Goal: Information Seeking & Learning: Learn about a topic

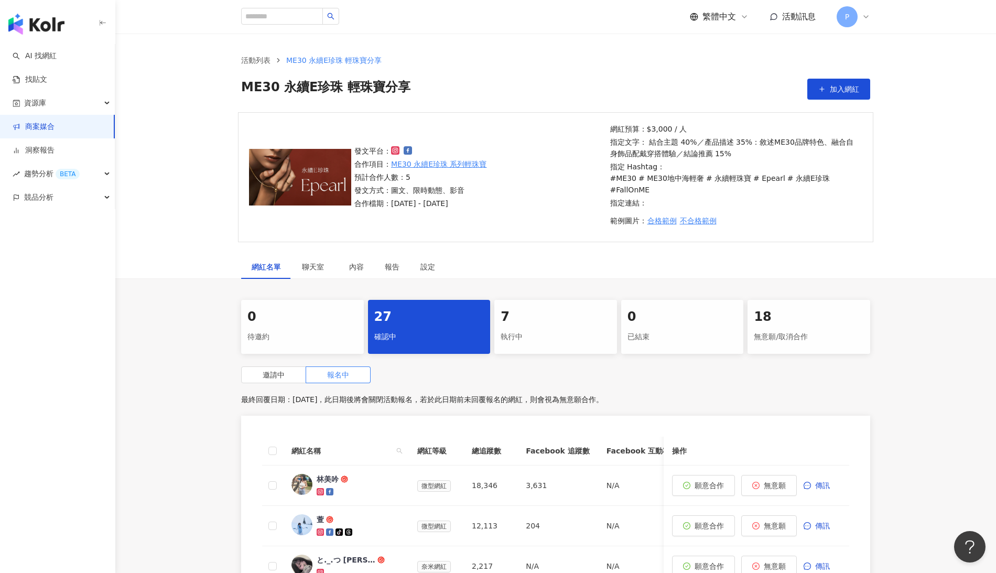
click at [829, 255] on div "網紅名單 聊天室 內容 報告 設定" at bounding box center [555, 267] width 881 height 24
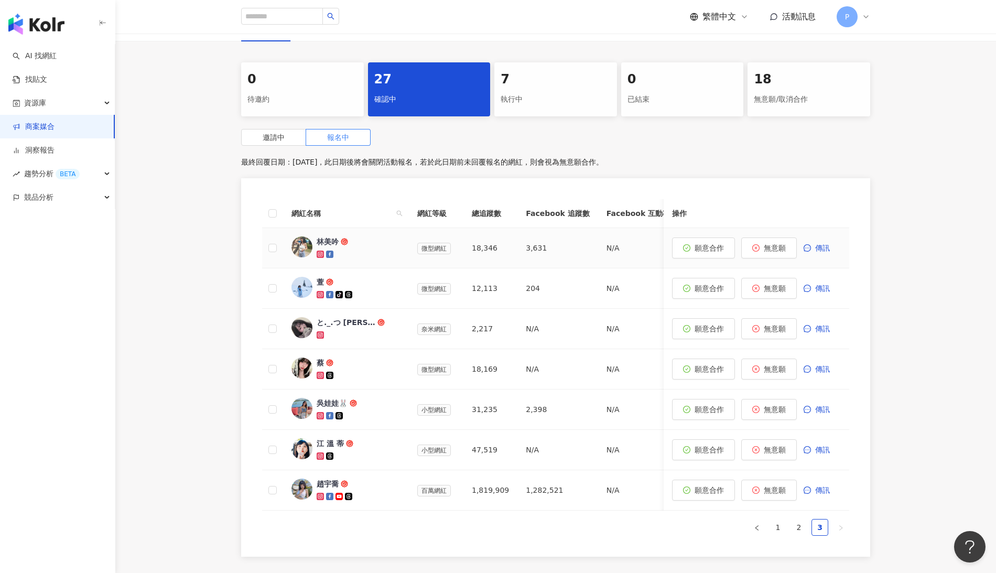
click at [357, 236] on span "林美吟" at bounding box center [351, 241] width 68 height 10
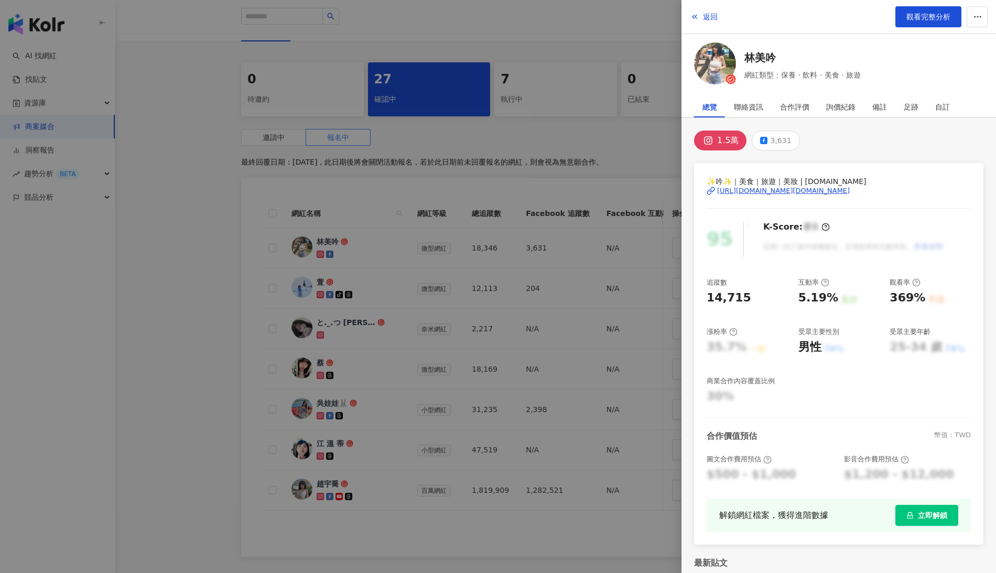
click at [753, 192] on div "[URL][DOMAIN_NAME][DOMAIN_NAME]" at bounding box center [783, 190] width 133 height 9
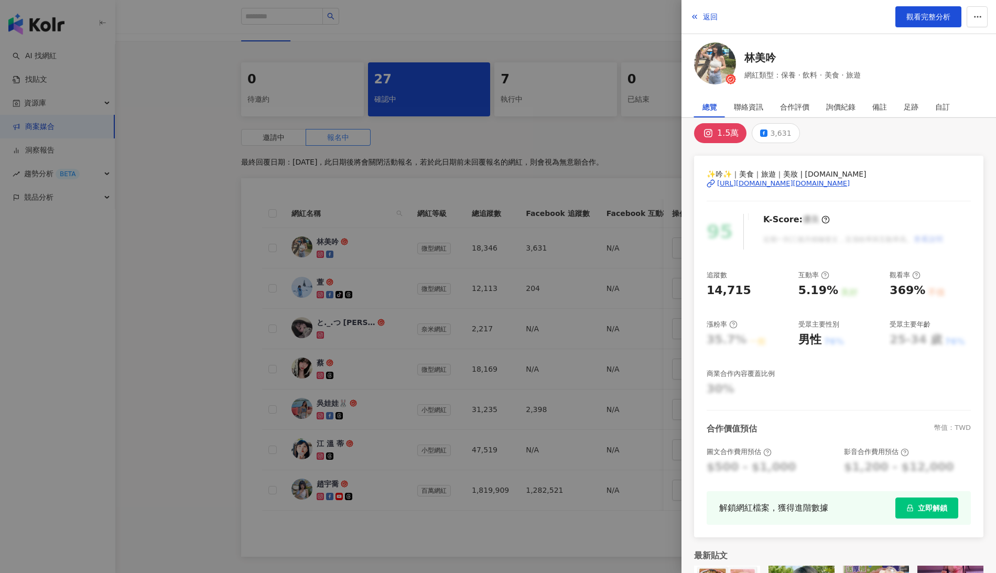
click at [358, 174] on div at bounding box center [498, 286] width 996 height 573
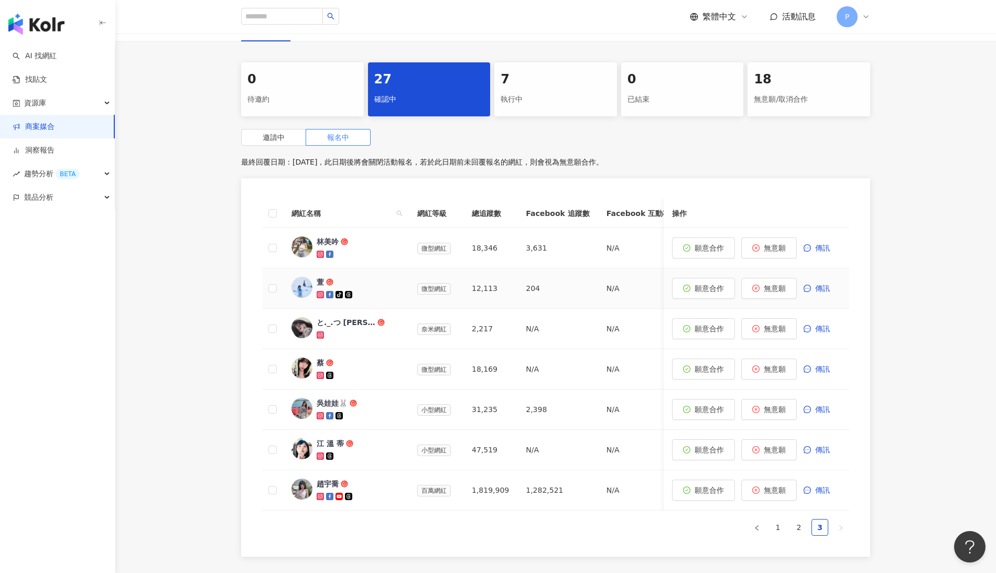
click at [349, 291] on icon at bounding box center [348, 294] width 7 height 7
click at [322, 293] on icon at bounding box center [320, 295] width 4 height 4
click at [374, 330] on div at bounding box center [359, 335] width 84 height 10
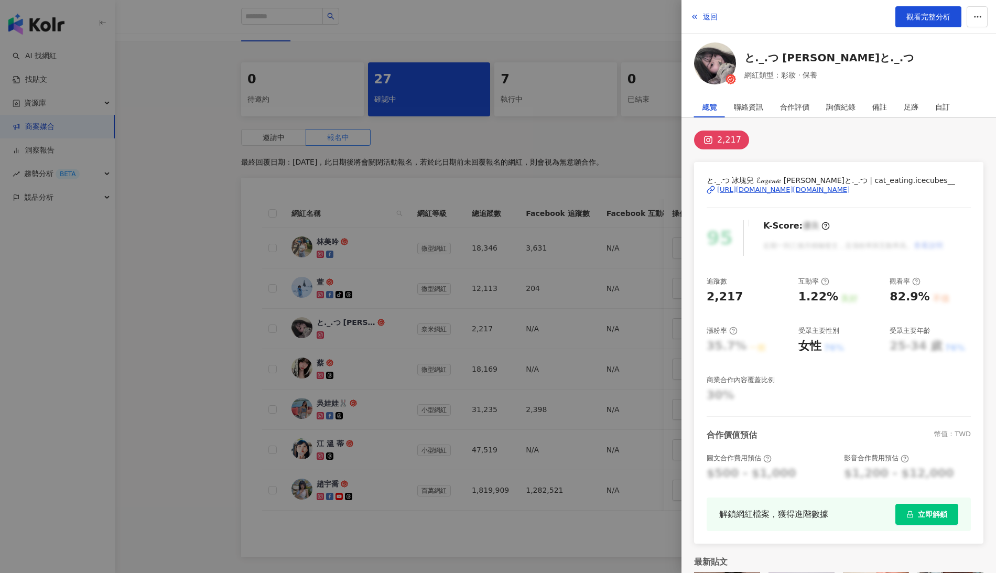
click at [347, 303] on div at bounding box center [498, 286] width 996 height 573
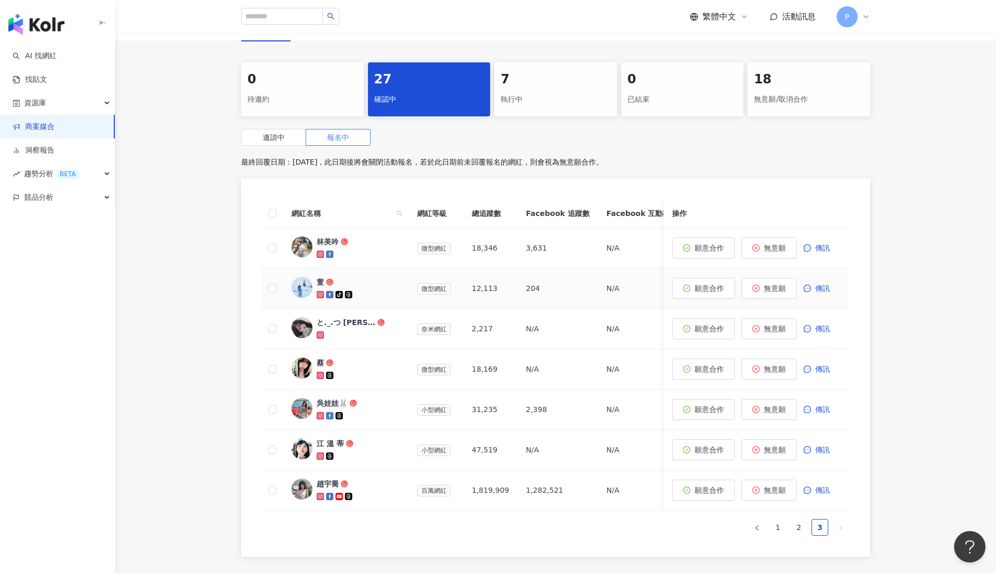
click at [372, 277] on div "萱" at bounding box center [359, 288] width 84 height 23
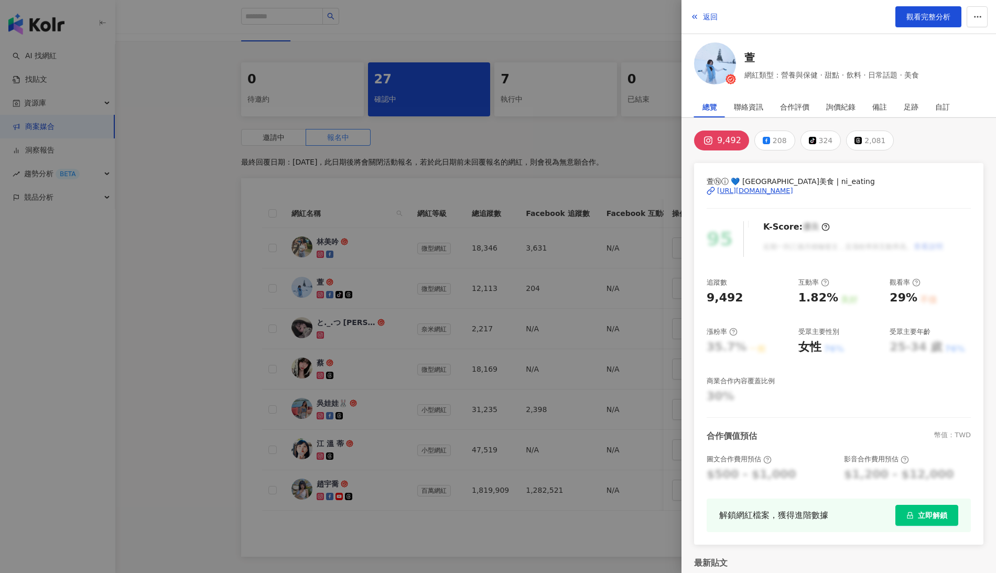
click at [369, 326] on div at bounding box center [498, 286] width 996 height 573
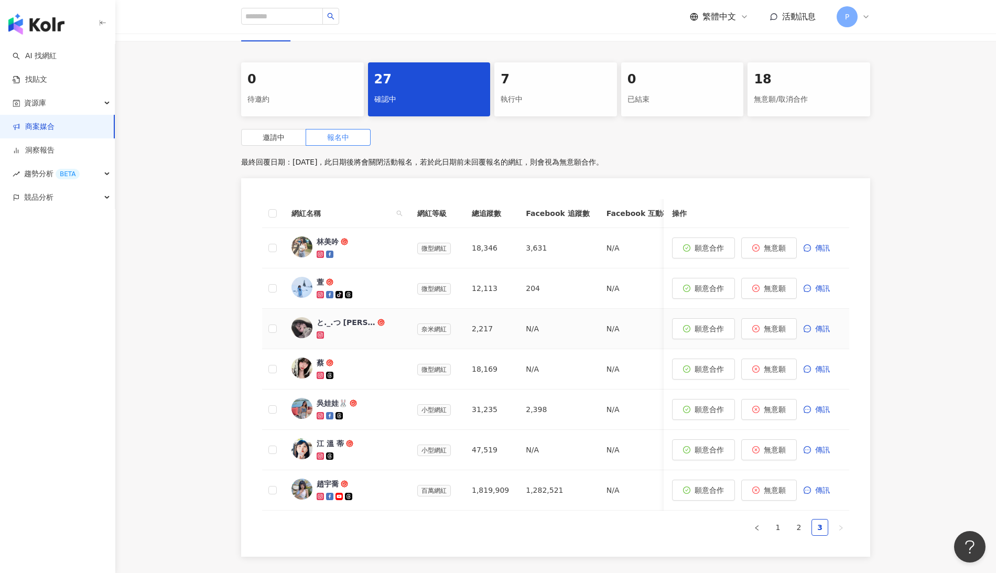
click at [319, 333] on icon at bounding box center [320, 335] width 4 height 4
click at [787, 318] on button "無意願" at bounding box center [769, 328] width 56 height 21
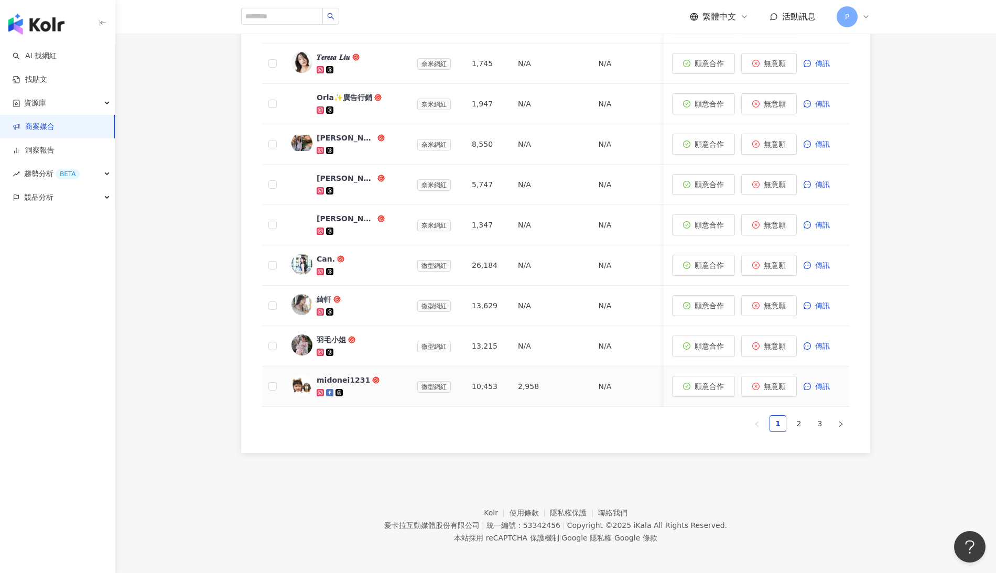
scroll to position [342, 0]
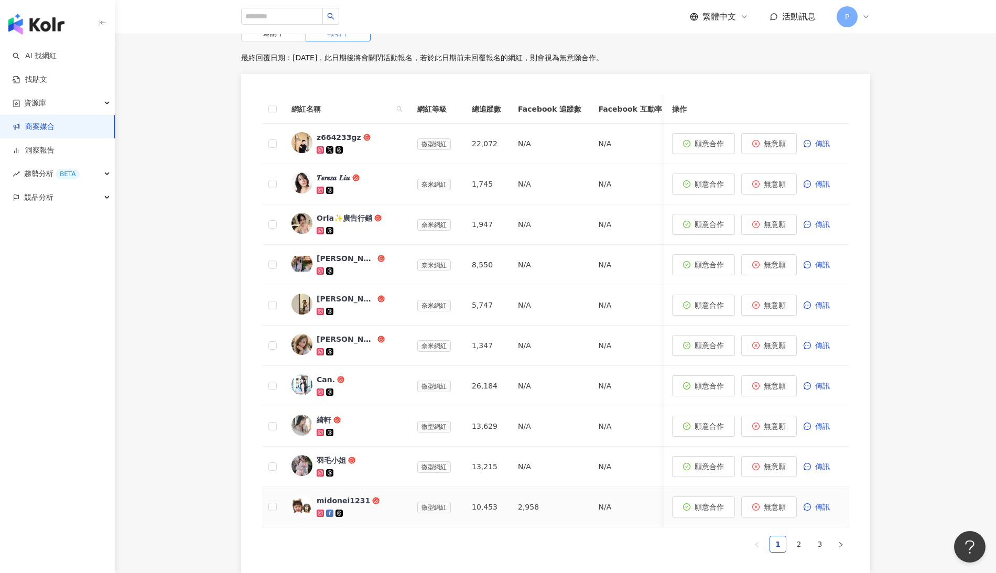
click at [372, 489] on div at bounding box center [359, 513] width 84 height 10
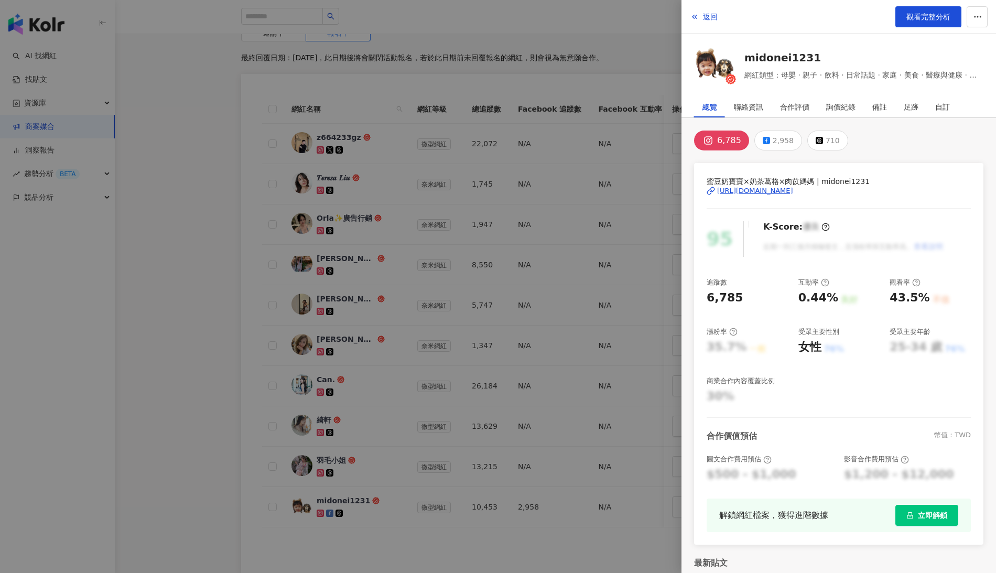
click at [793, 196] on div "[URL][DOMAIN_NAME]" at bounding box center [755, 190] width 76 height 9
click at [195, 401] on div at bounding box center [498, 286] width 996 height 573
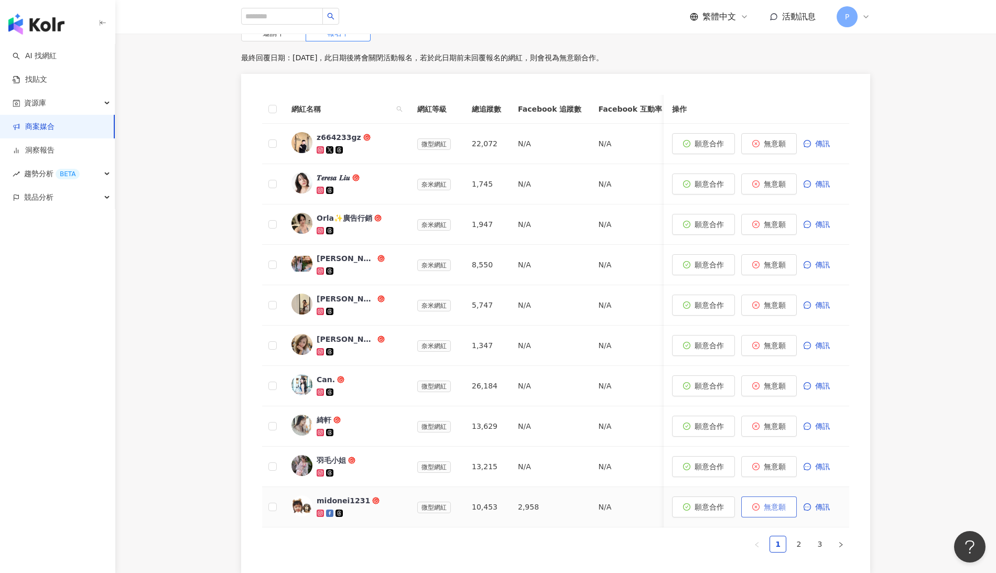
click at [785, 489] on span "無意願" at bounding box center [775, 507] width 22 height 8
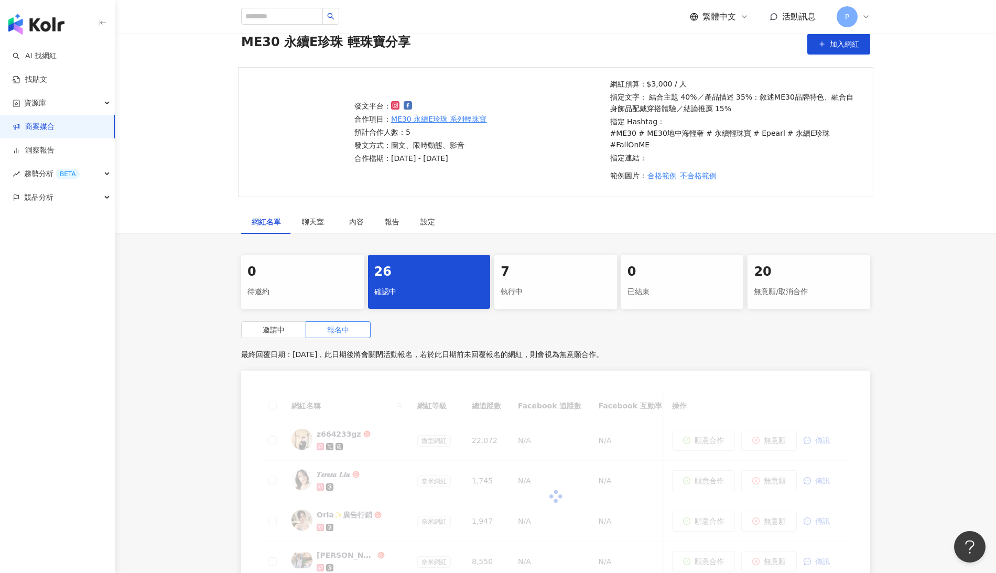
scroll to position [462, 0]
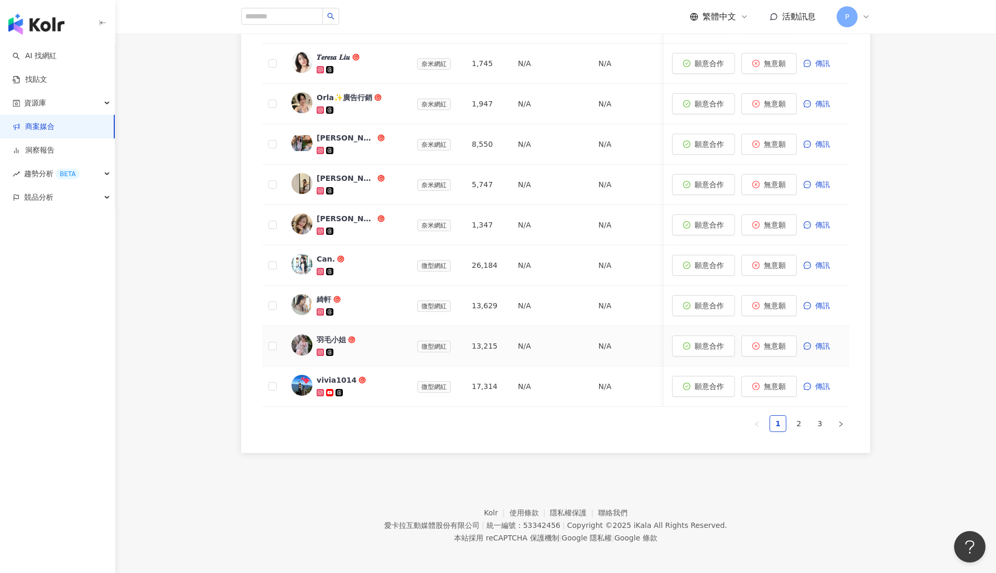
click at [360, 335] on div "羽毛小姐" at bounding box center [359, 346] width 84 height 23
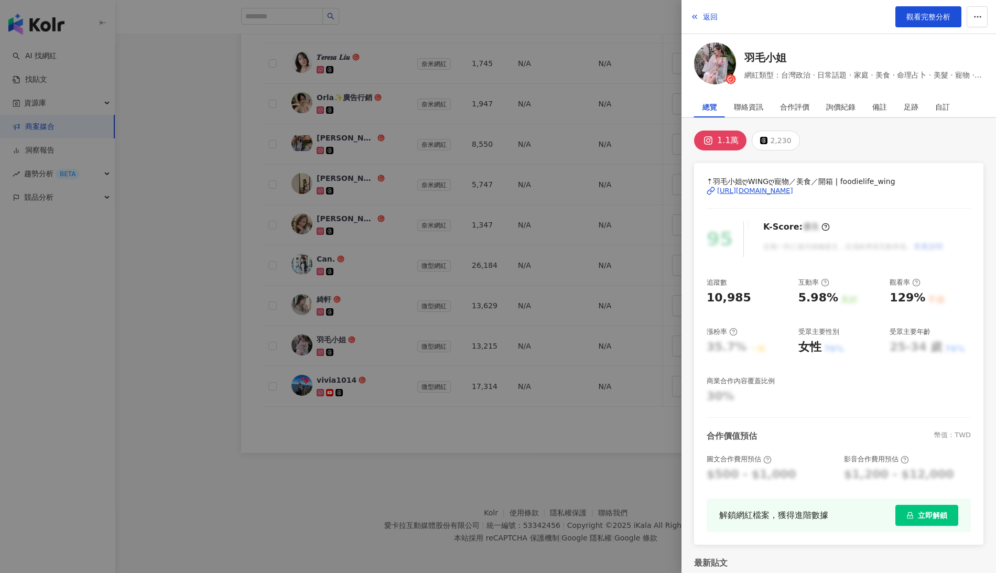
click at [793, 191] on div "[URL][DOMAIN_NAME]" at bounding box center [755, 190] width 76 height 9
click at [439, 471] on div at bounding box center [498, 286] width 996 height 573
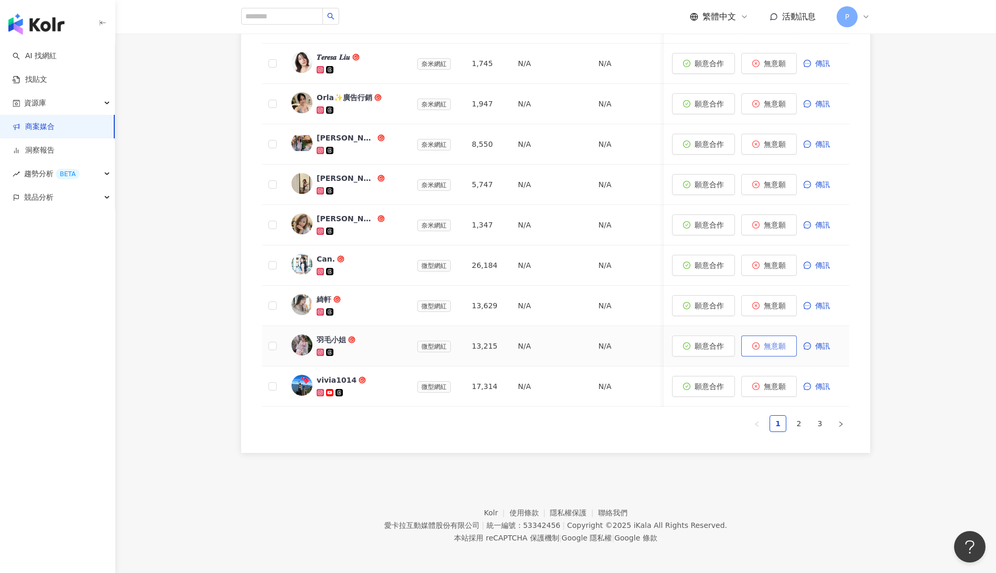
click at [774, 342] on span "無意願" at bounding box center [775, 346] width 22 height 8
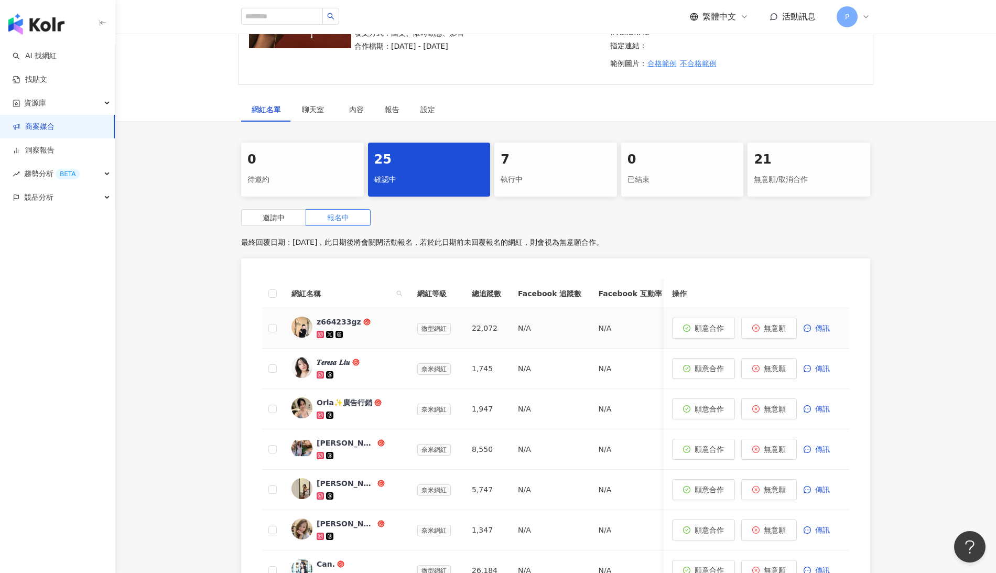
click at [321, 332] on icon at bounding box center [321, 335] width 6 height 6
click at [768, 324] on span "無意願" at bounding box center [775, 328] width 22 height 8
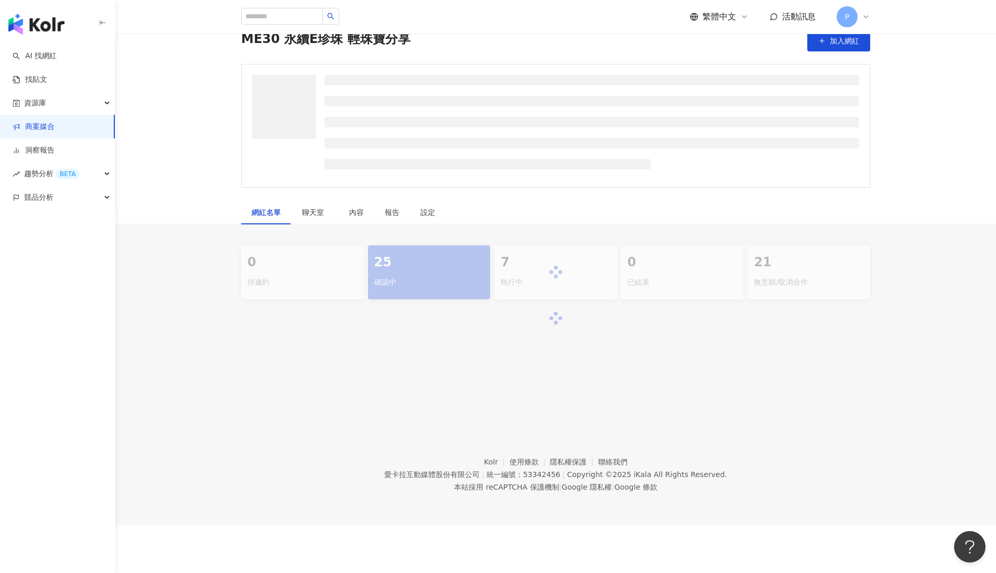
scroll to position [45, 0]
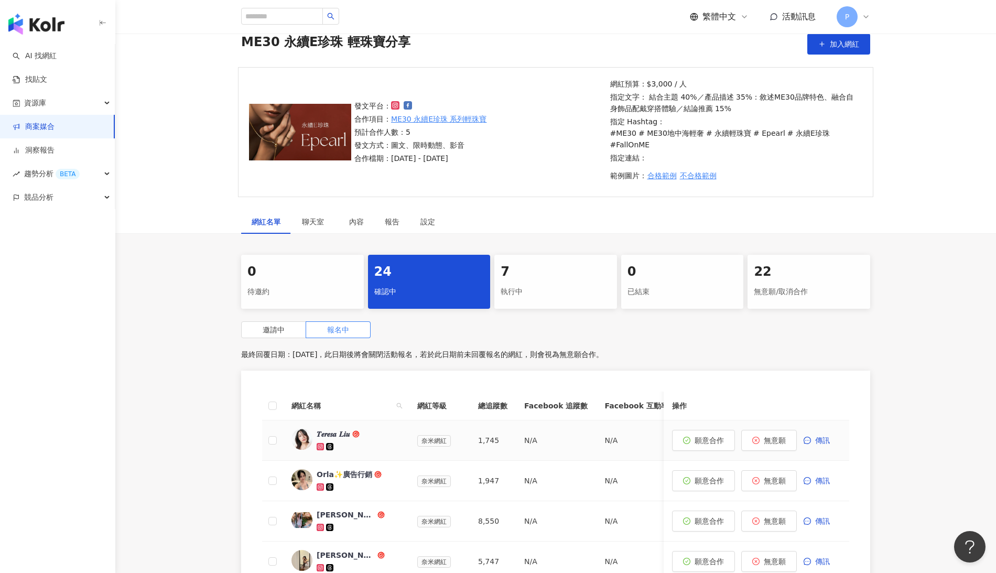
click at [319, 445] on icon at bounding box center [320, 447] width 4 height 4
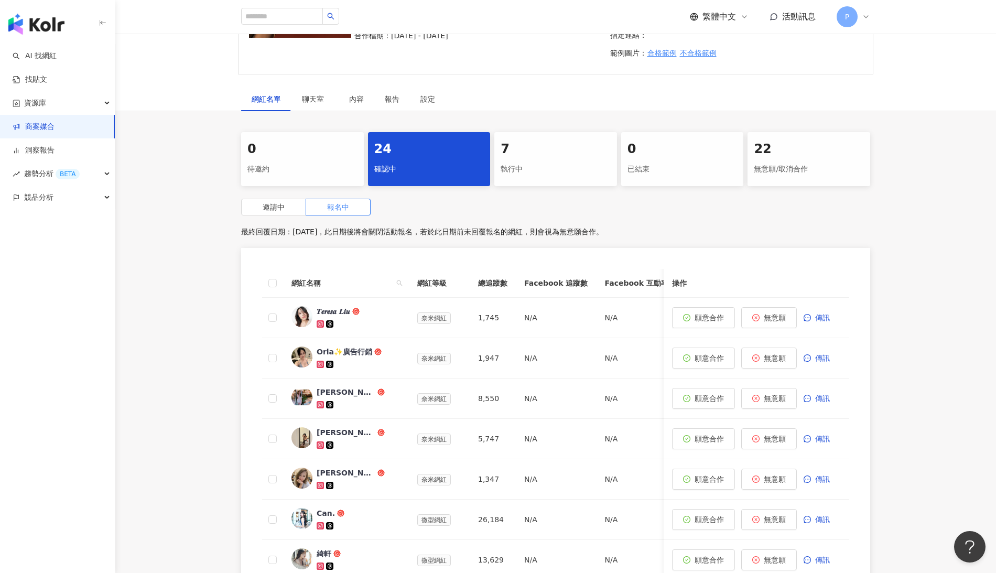
scroll to position [272, 0]
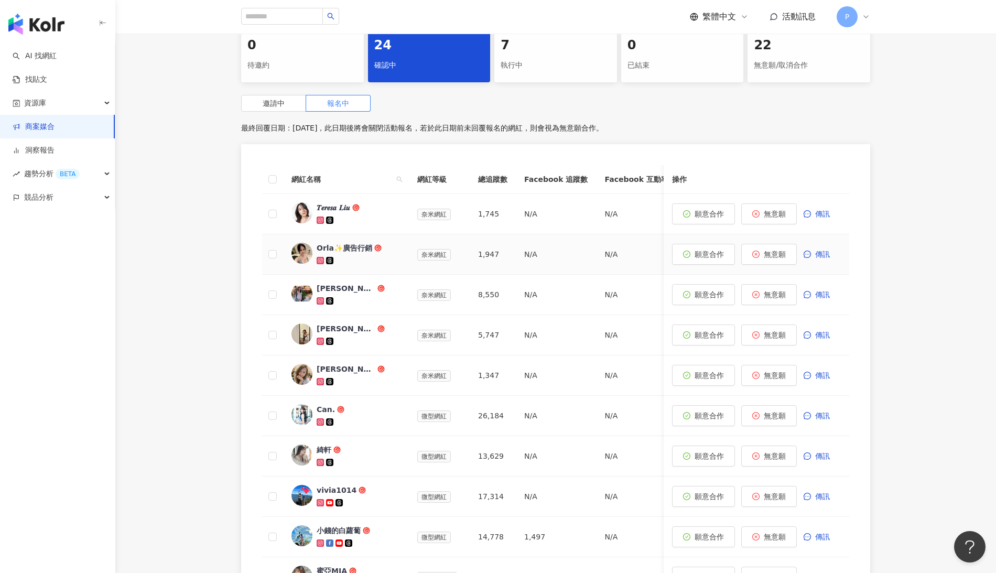
click at [319, 257] on g at bounding box center [320, 260] width 7 height 7
click at [383, 243] on span "Orla✨廣告行銷" at bounding box center [351, 248] width 68 height 10
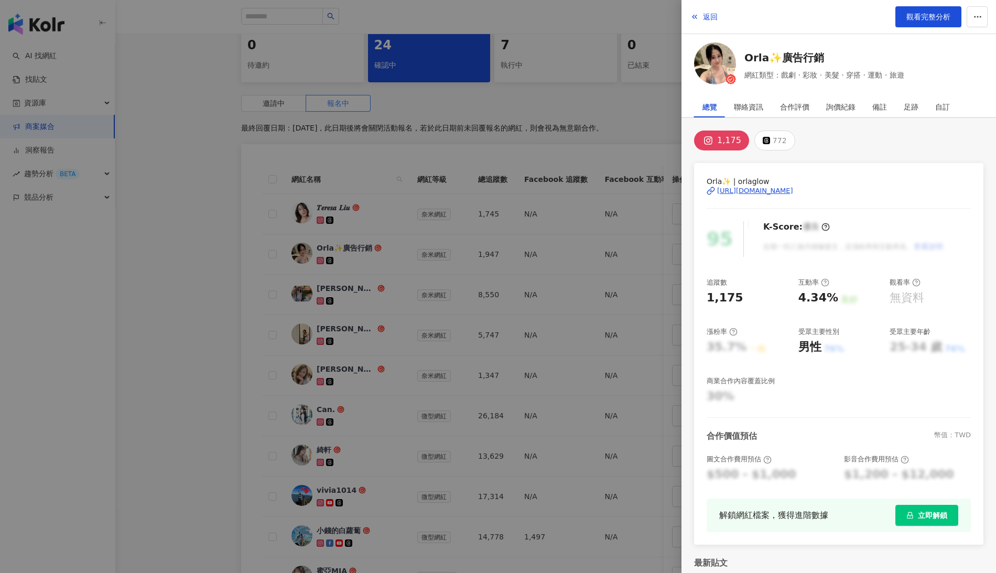
click at [182, 333] on div at bounding box center [498, 286] width 996 height 573
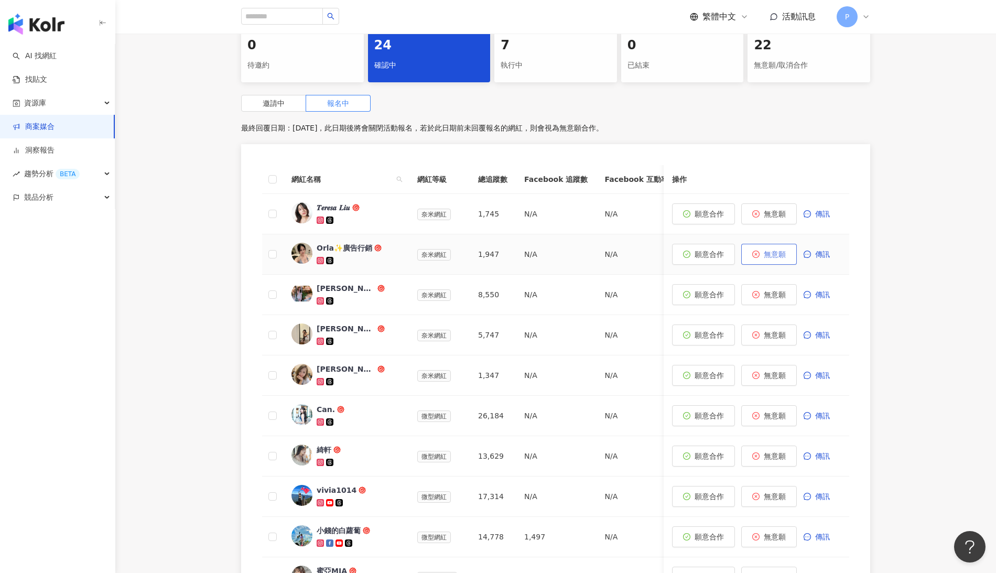
click at [776, 250] on span "無意願" at bounding box center [775, 254] width 22 height 8
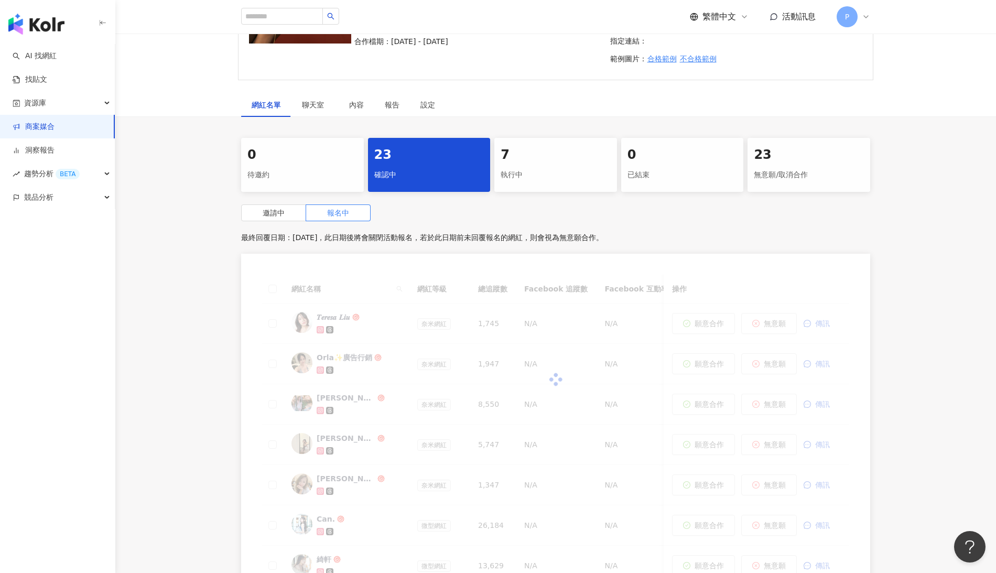
scroll to position [271, 0]
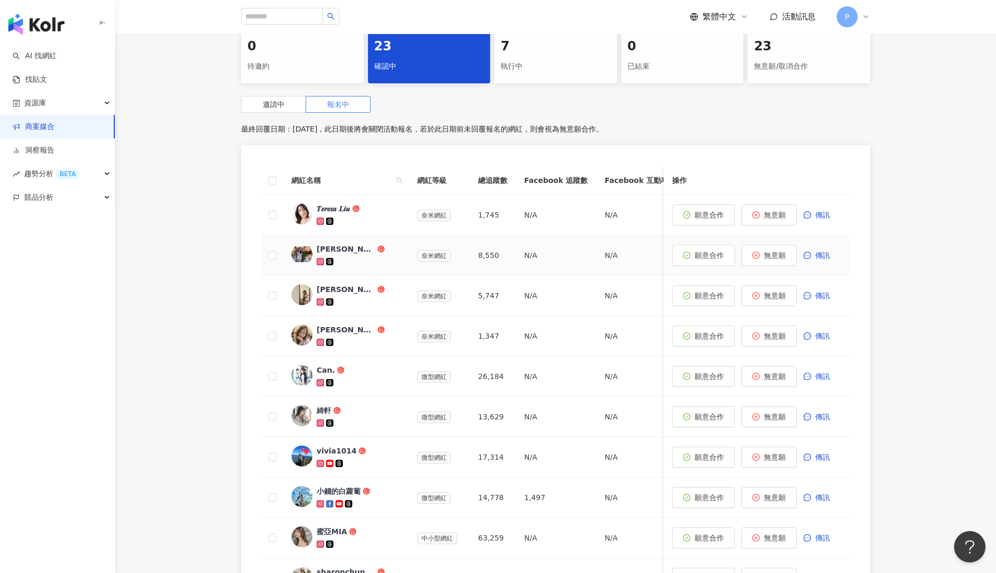
click at [344, 244] on div "[PERSON_NAME]❤️[PERSON_NAME]" at bounding box center [346, 249] width 59 height 10
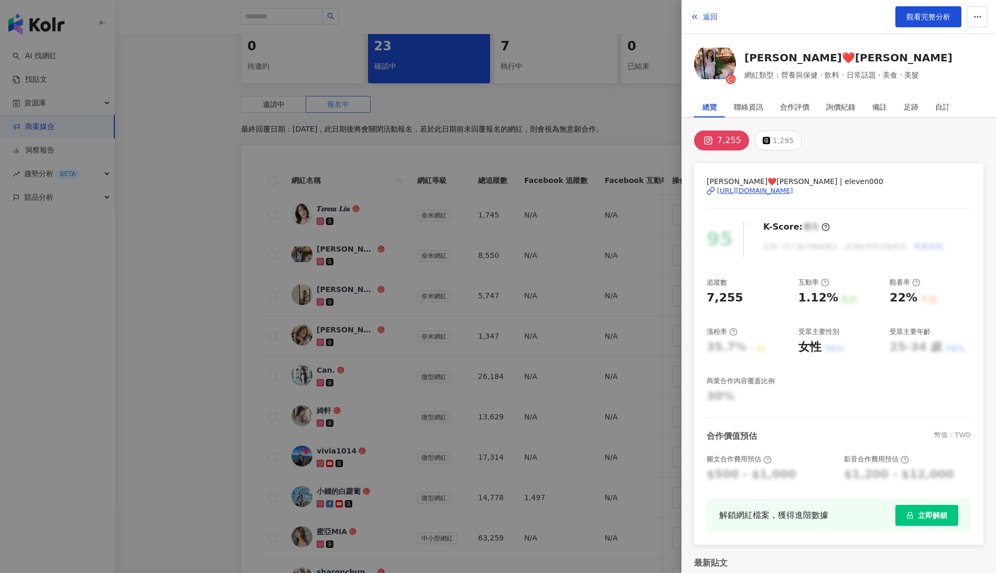
click at [200, 248] on div at bounding box center [498, 286] width 996 height 573
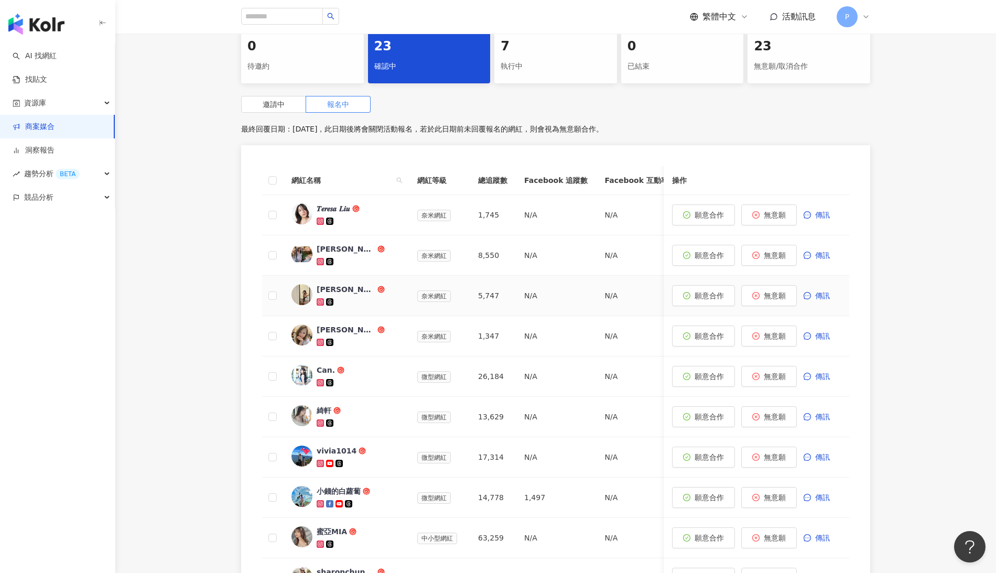
click at [320, 300] on icon at bounding box center [320, 302] width 4 height 4
click at [376, 284] on span "[PERSON_NAME]" at bounding box center [351, 289] width 68 height 10
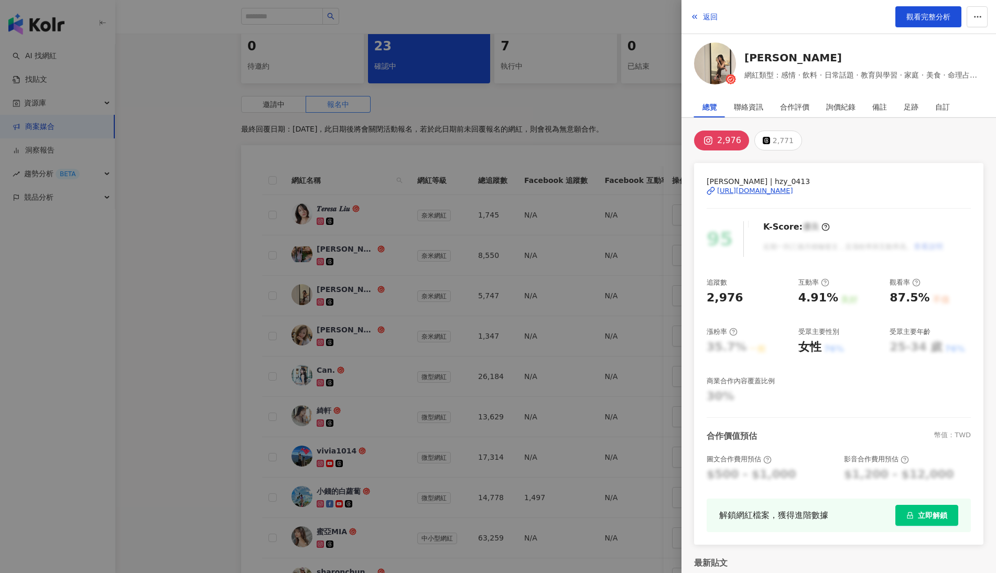
scroll to position [462, 0]
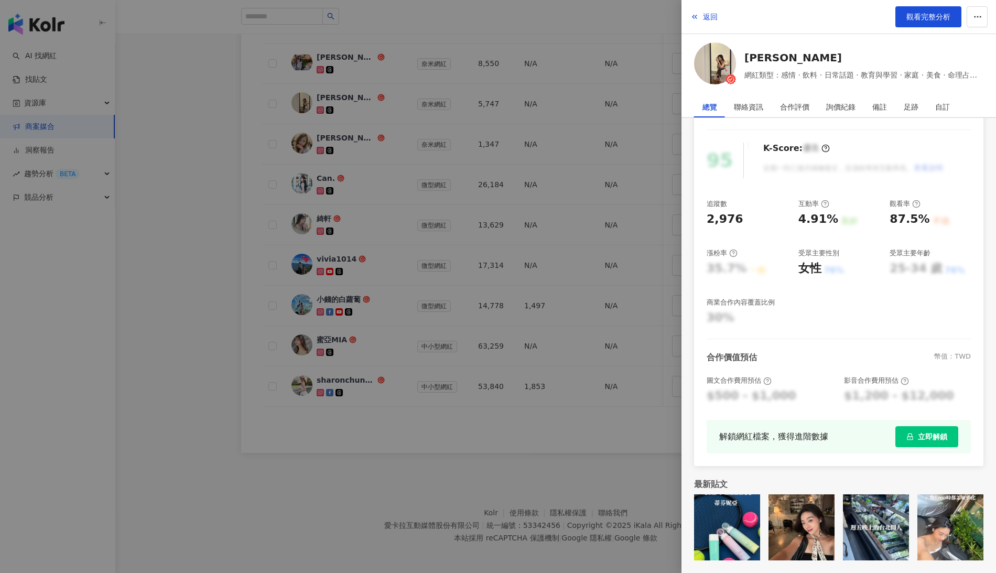
click at [268, 405] on div at bounding box center [498, 286] width 996 height 573
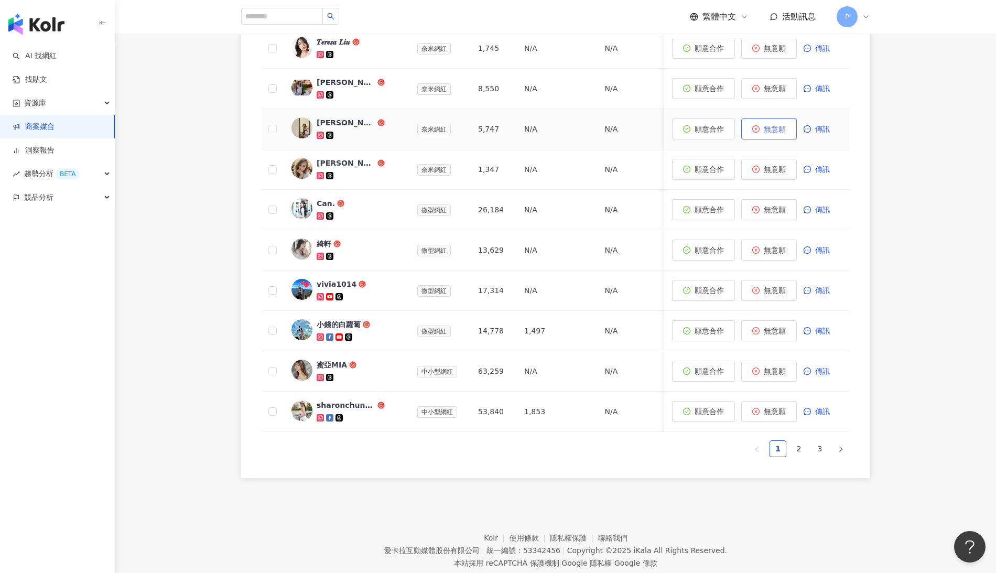
click at [784, 125] on span "無意願" at bounding box center [775, 129] width 22 height 8
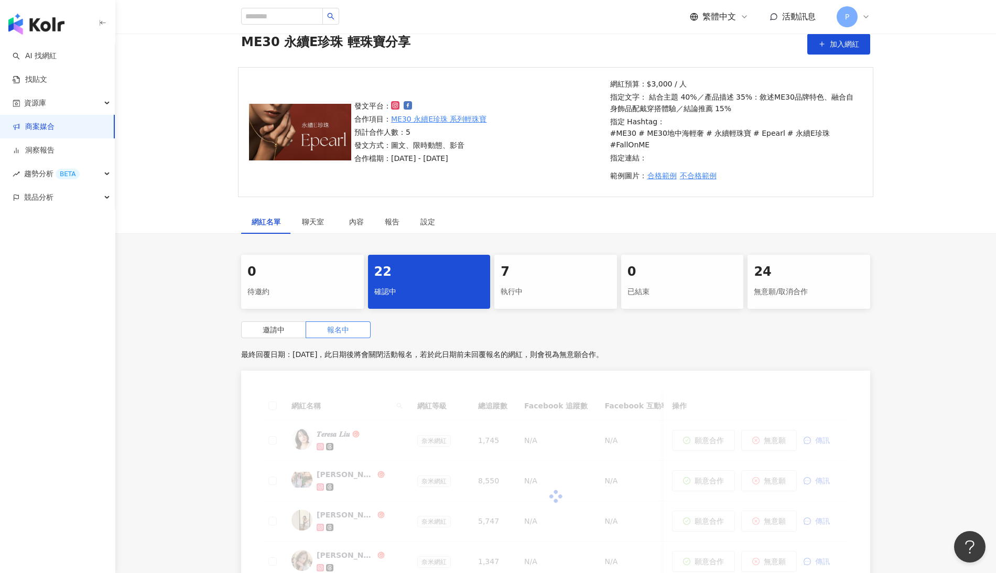
scroll to position [166, 0]
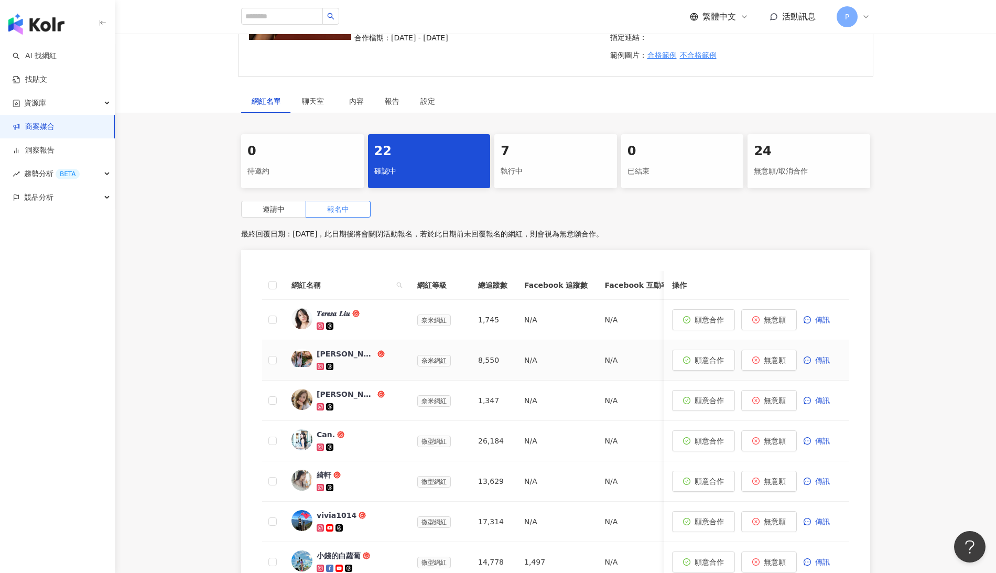
click at [366, 361] on div at bounding box center [359, 366] width 84 height 10
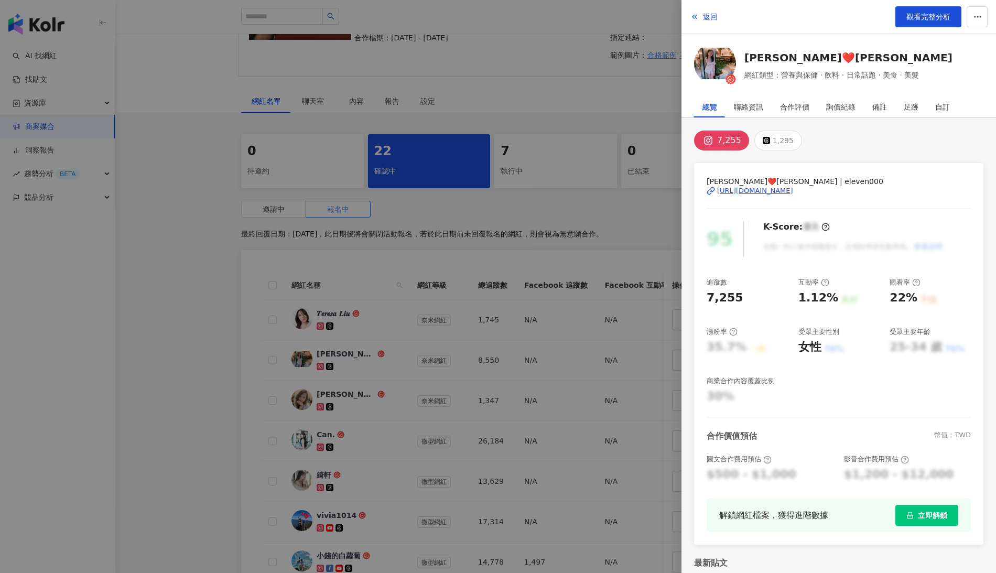
click at [793, 195] on div "[URL][DOMAIN_NAME]" at bounding box center [755, 190] width 76 height 9
click at [197, 437] on div at bounding box center [498, 286] width 996 height 573
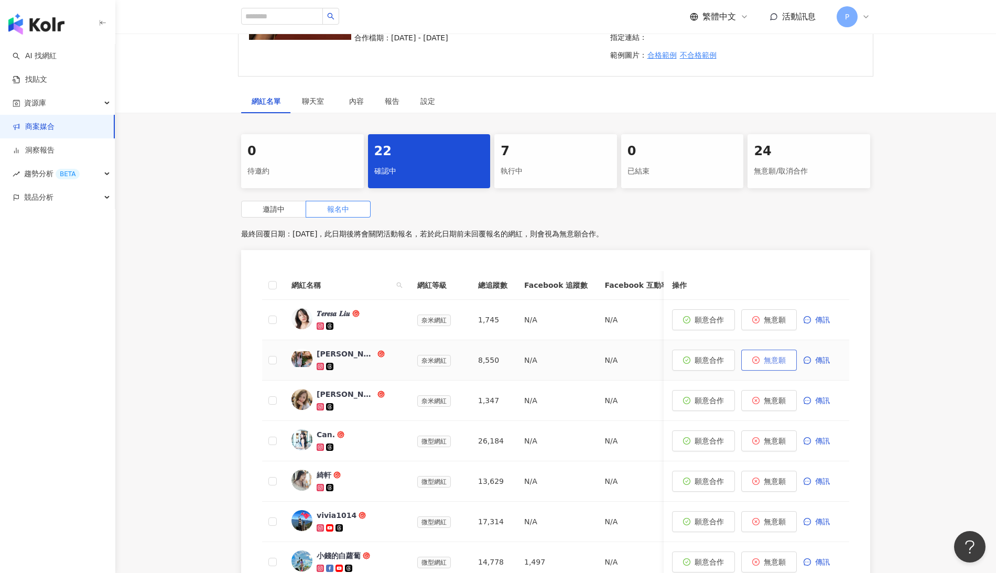
click at [784, 356] on span "無意願" at bounding box center [775, 360] width 22 height 8
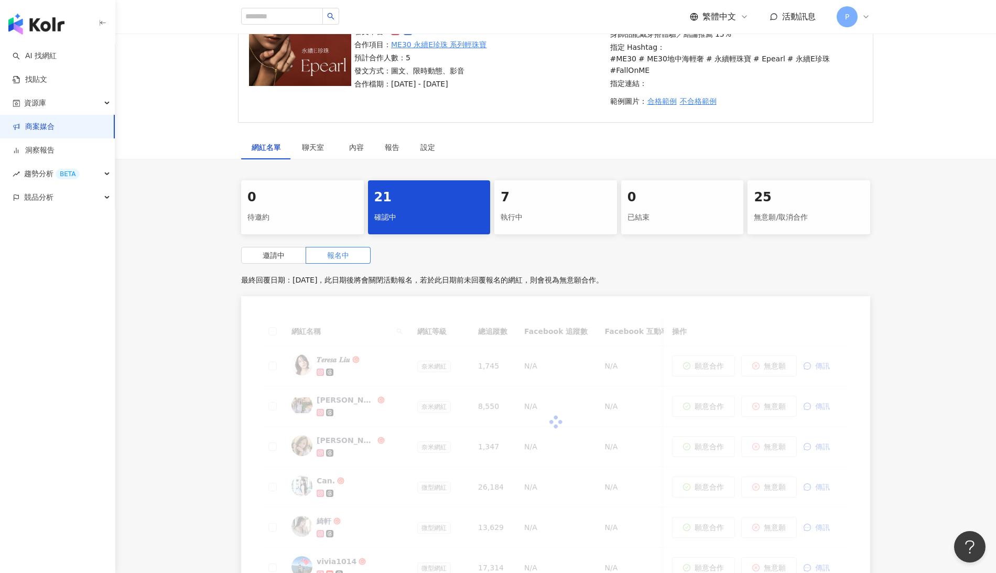
scroll to position [208, 0]
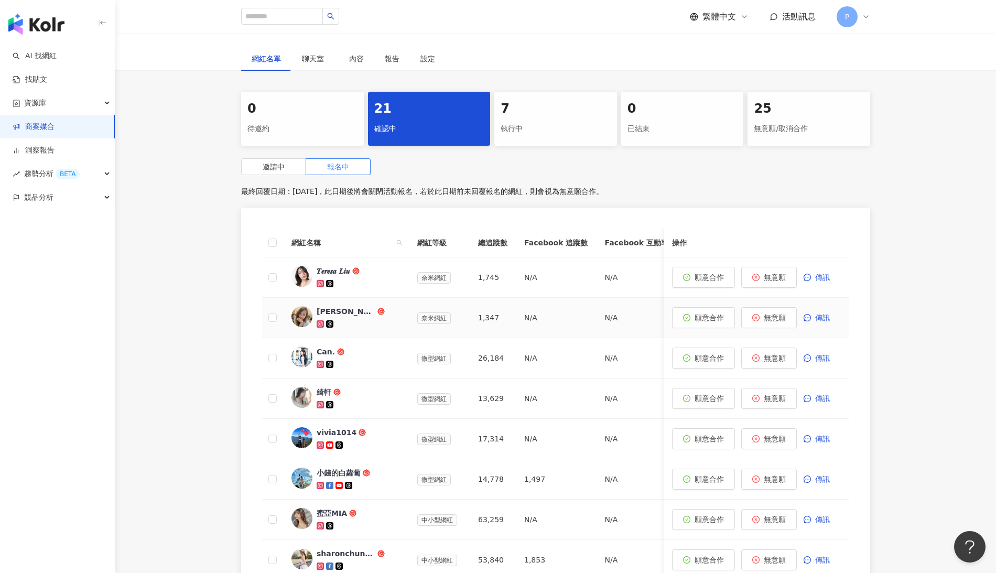
click at [361, 306] on div "[PERSON_NAME] Lai [PERSON_NAME]" at bounding box center [346, 311] width 59 height 10
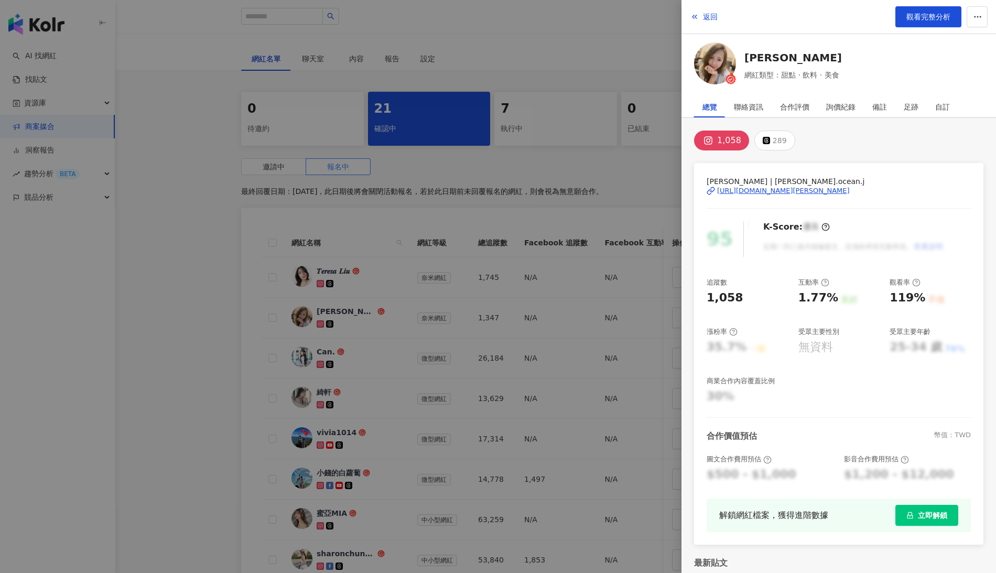
click at [184, 322] on div at bounding box center [498, 286] width 996 height 573
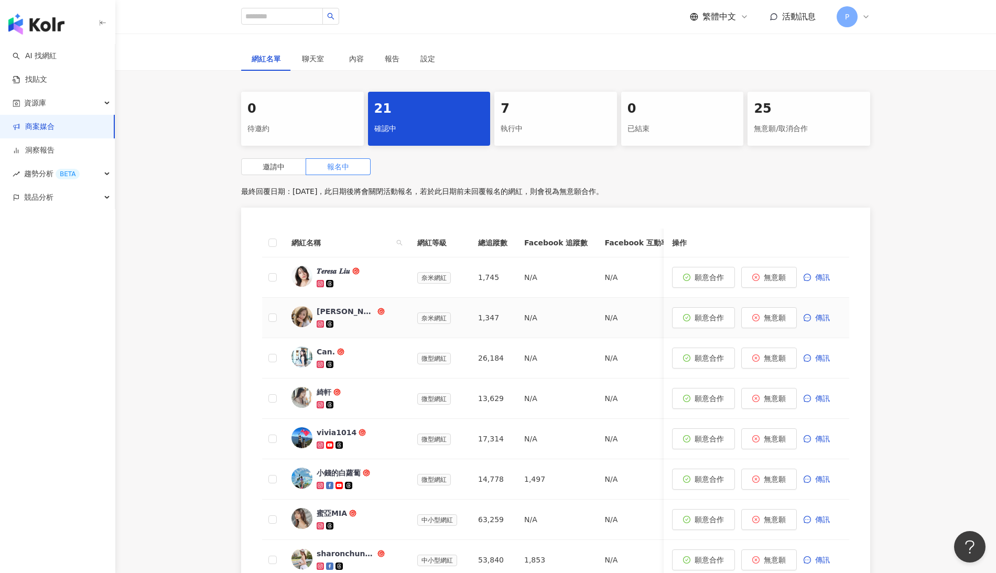
click at [317, 320] on icon at bounding box center [320, 323] width 7 height 7
click at [318, 362] on icon at bounding box center [321, 365] width 6 height 6
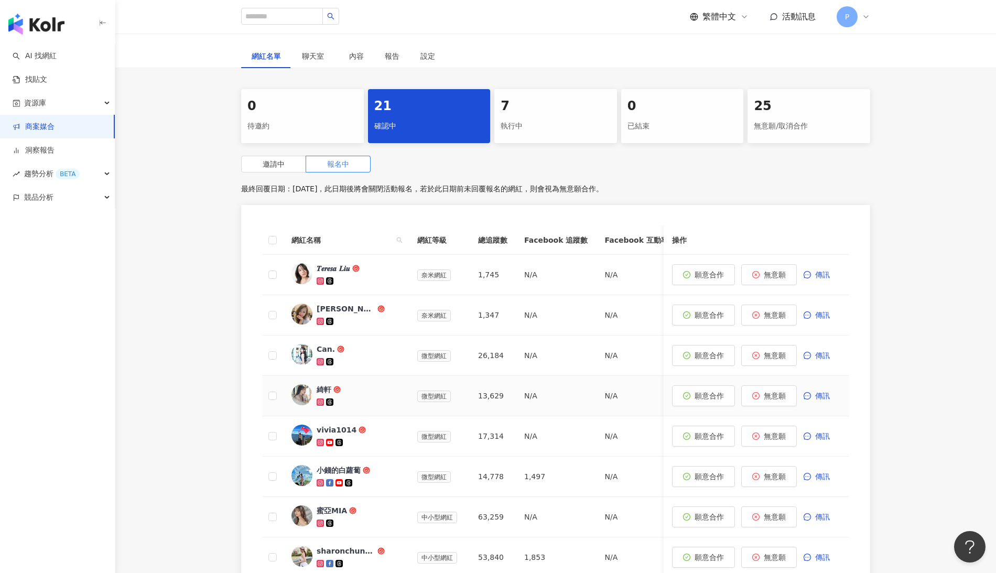
click at [361, 397] on div at bounding box center [359, 402] width 84 height 10
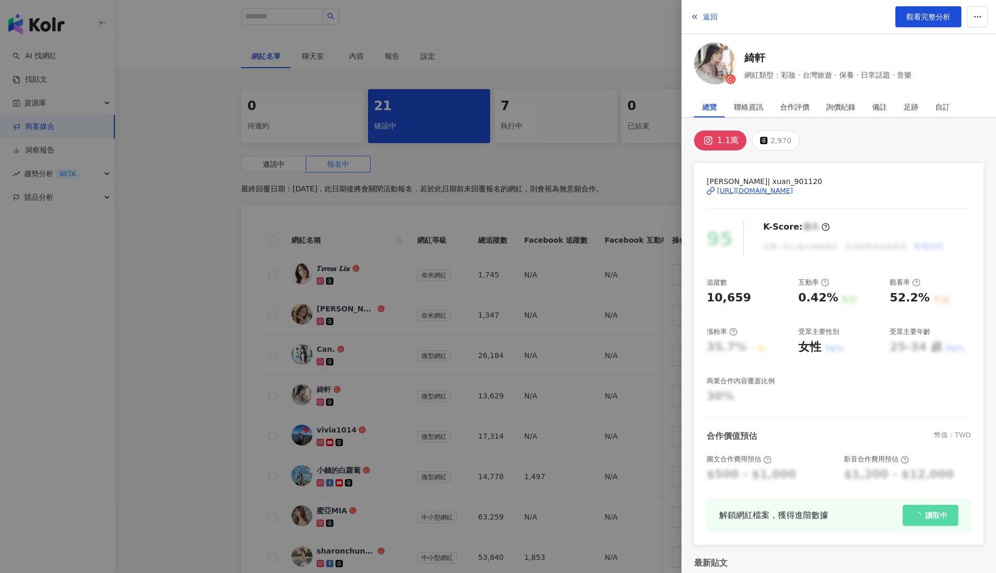
click at [210, 381] on div at bounding box center [498, 286] width 996 height 573
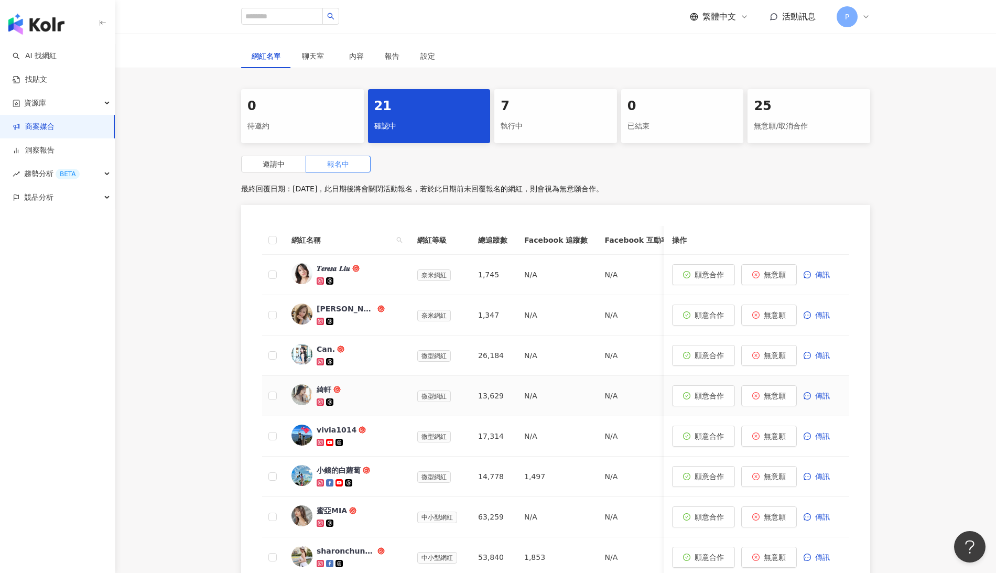
click at [320, 401] on icon at bounding box center [321, 402] width 2 height 2
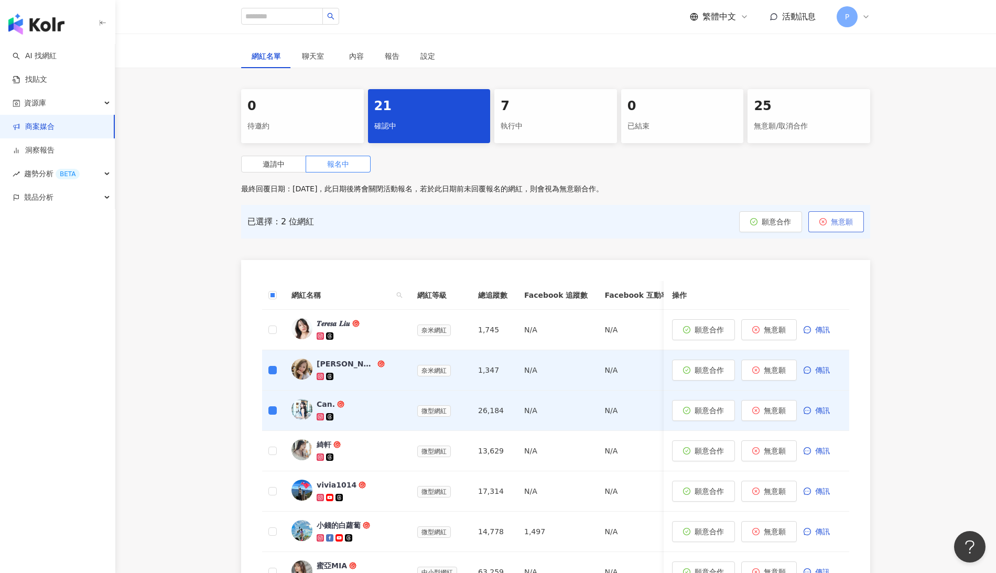
click at [844, 211] on button "無意願" at bounding box center [836, 221] width 56 height 21
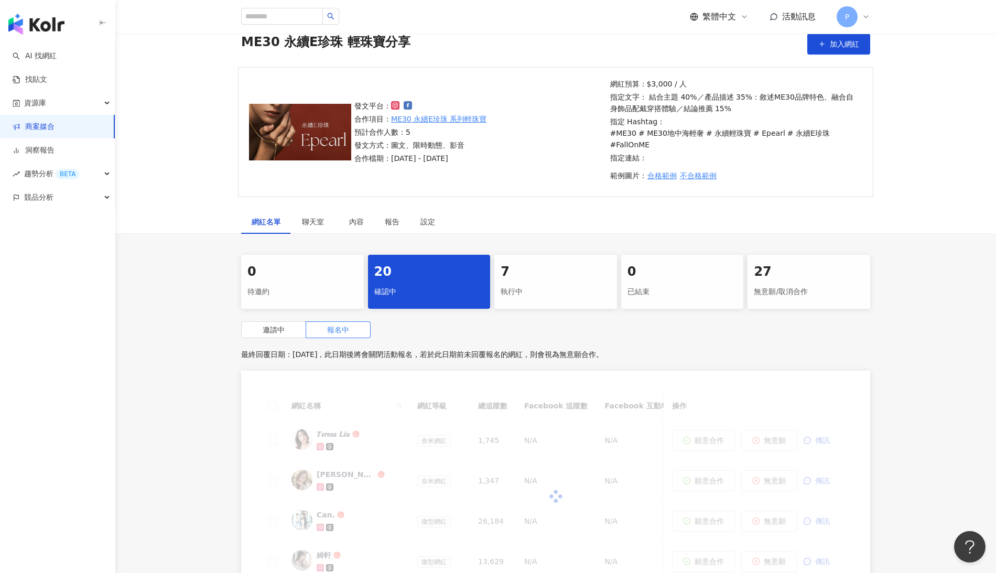
scroll to position [256, 0]
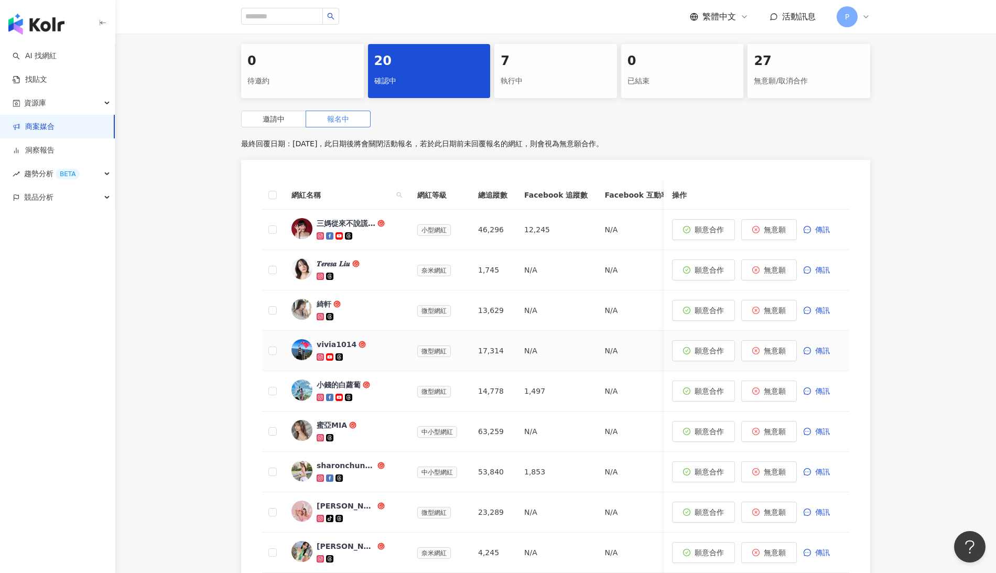
click at [321, 355] on icon at bounding box center [320, 357] width 4 height 4
click at [318, 395] on icon at bounding box center [321, 398] width 6 height 6
click at [798, 15] on span "活動訊息" at bounding box center [799, 17] width 34 height 10
click at [800, 16] on span "活動訊息" at bounding box center [799, 17] width 34 height 10
click at [454, 117] on div "邀請中 報名中 最終回覆日期：[DATE]，此日期後將會關閉活動報名，若於此日期前未回覆報名的網紅，則會視為無意願合作。 網紅名稱 網紅等級 總追蹤數 Fac…" at bounding box center [555, 388] width 629 height 555
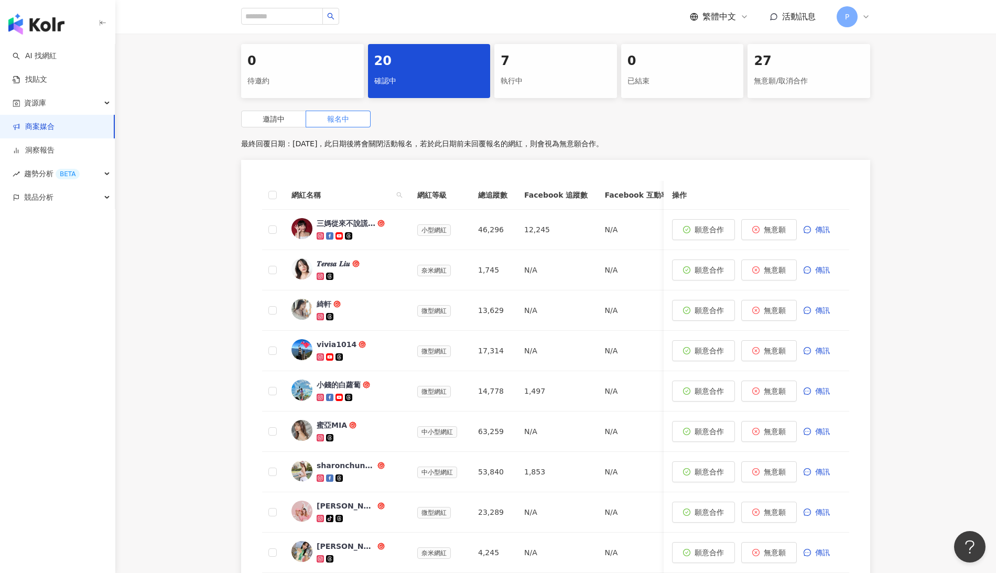
scroll to position [126, 0]
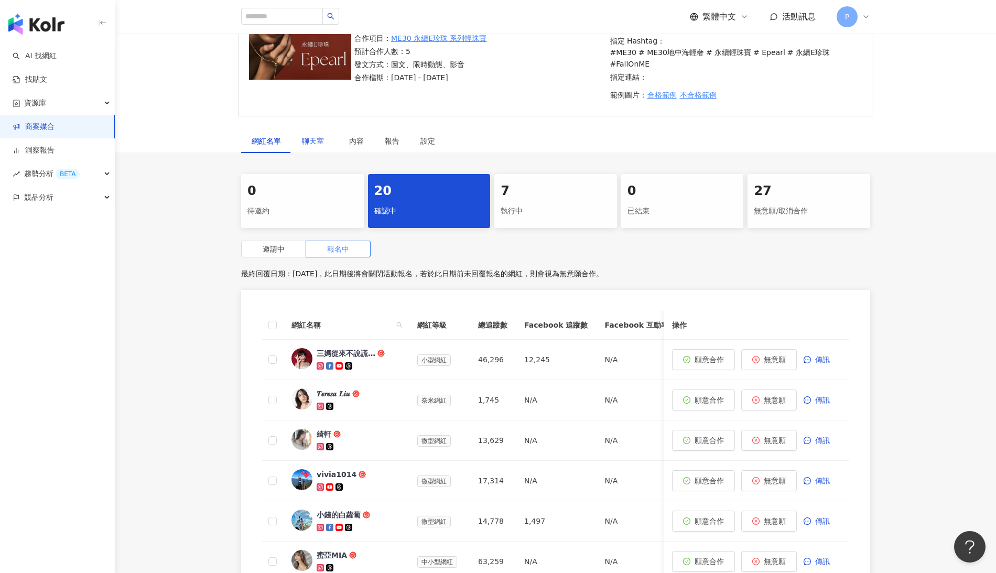
click at [308, 137] on span "聊天室" at bounding box center [315, 140] width 26 height 7
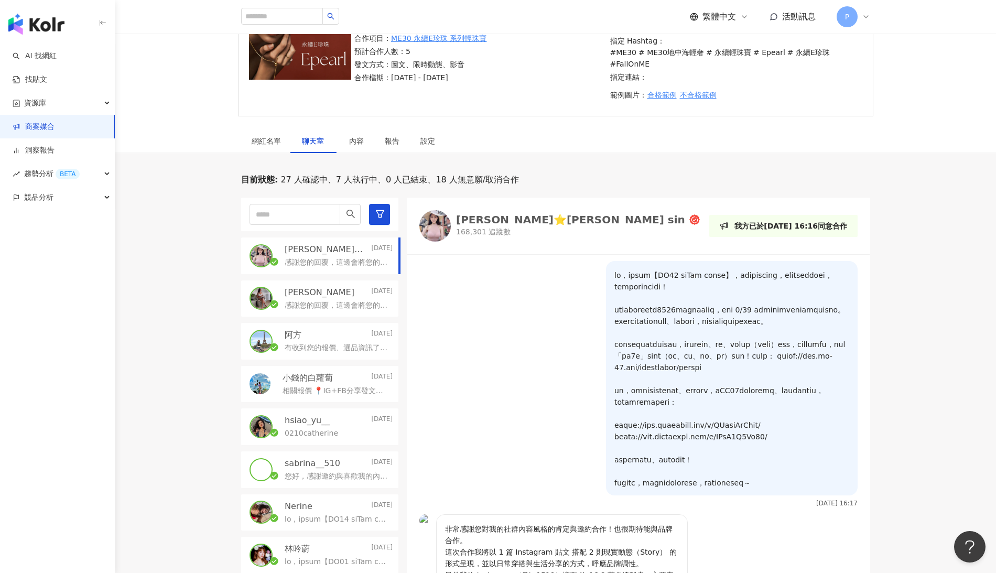
scroll to position [114, 0]
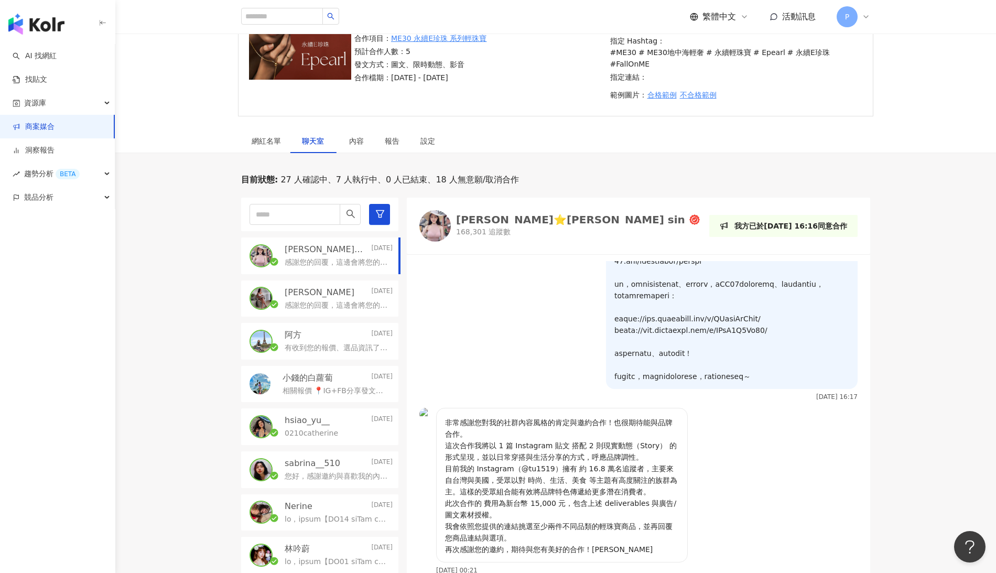
click at [296, 386] on p "相關報價 📍IG+FB分享發文各一篇(照片10-15張供選擇)：NT$3500 （限時動態分享附上連結導購+NT$500）30日點擊率曾130萬 📍IG re…" at bounding box center [336, 391] width 106 height 10
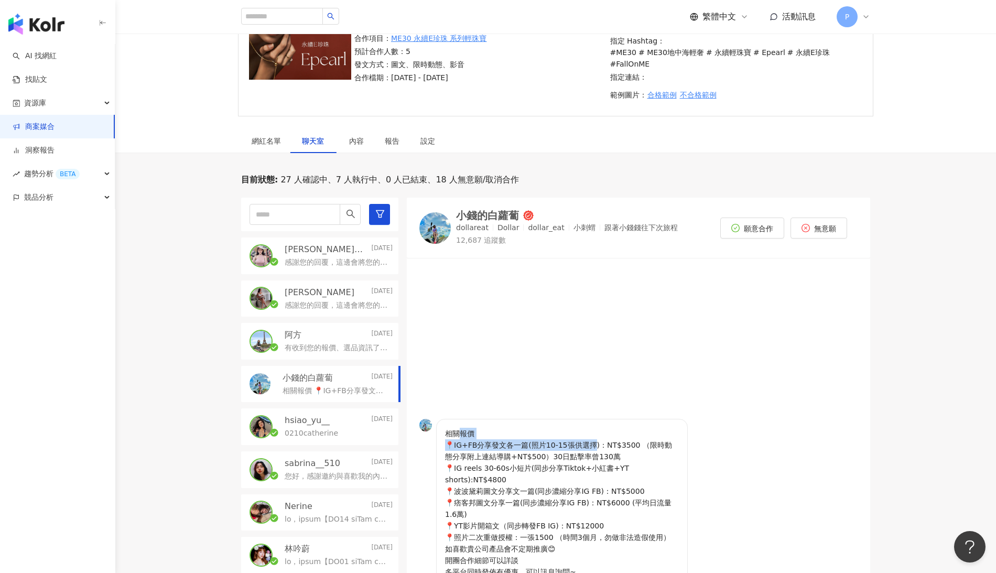
drag, startPoint x: 462, startPoint y: 427, endPoint x: 592, endPoint y: 435, distance: 130.3
click at [590, 435] on p "相關報價 📍IG+FB分享發文各一篇(照片10-15張供選擇)：NT$3500 （限時動態分享附上連結導購+NT$500）30日點擊率曾130萬 📍IG re…" at bounding box center [562, 520] width 234 height 185
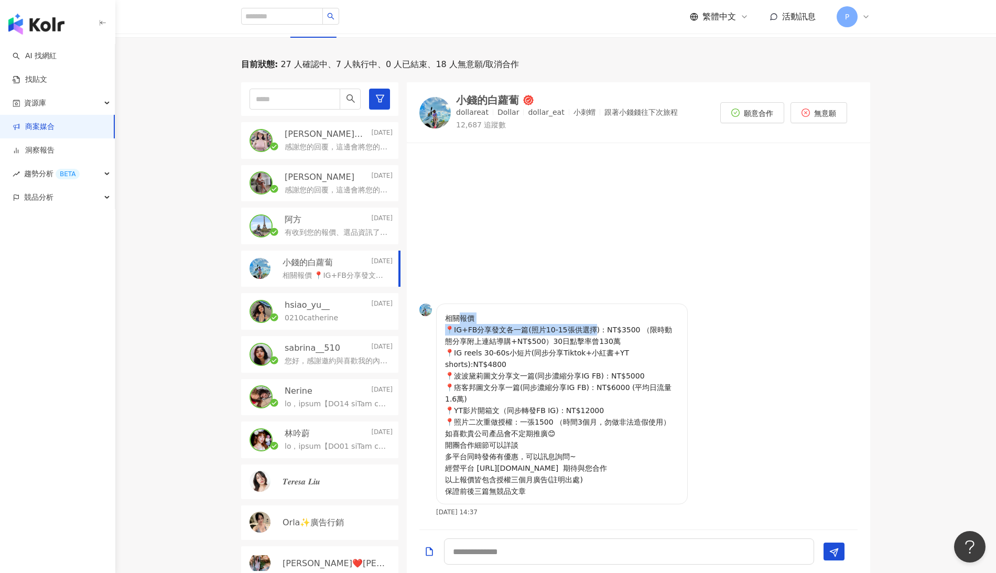
scroll to position [261, 0]
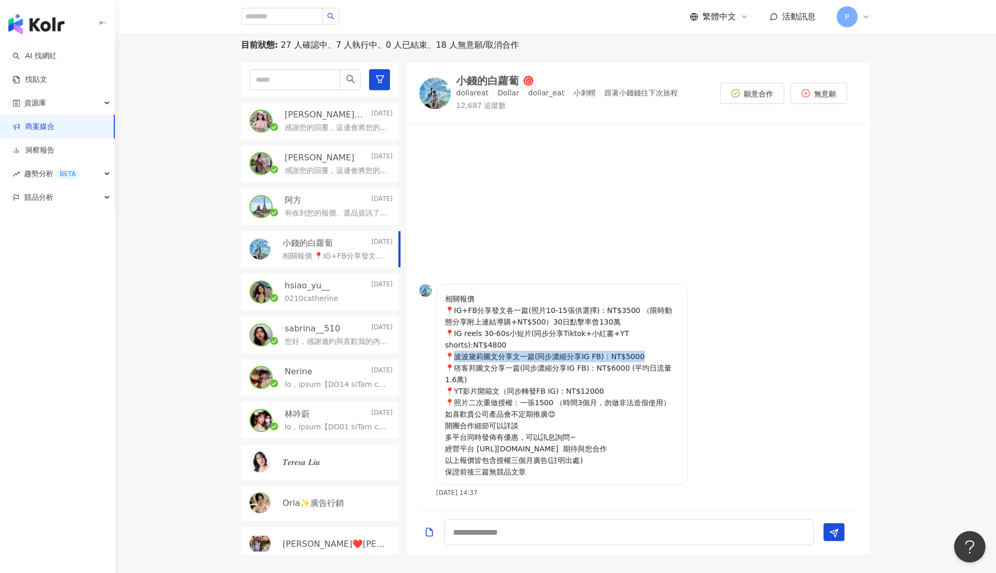
drag, startPoint x: 454, startPoint y: 341, endPoint x: 665, endPoint y: 342, distance: 210.8
click at [665, 342] on p "相關報價 📍IG+FB分享發文各一篇(照片10-15張供選擇)：NT$3500 （限時動態分享附上連結導購+NT$500）30日點擊率曾130萬 📍IG re…" at bounding box center [562, 385] width 234 height 185
click at [642, 348] on p "相關報價 📍IG+FB分享發文各一篇(照片10-15張供選擇)：NT$3500 （限時動態分享附上連結導購+NT$500）30日點擊率曾130萬 📍IG re…" at bounding box center [562, 385] width 234 height 185
drag, startPoint x: 537, startPoint y: 347, endPoint x: 640, endPoint y: 348, distance: 102.8
click at [640, 348] on p "相關報價 📍IG+FB分享發文各一篇(照片10-15張供選擇)：NT$3500 （限時動態分享附上連結導購+NT$500）30日點擊率曾130萬 📍IG re…" at bounding box center [562, 385] width 234 height 185
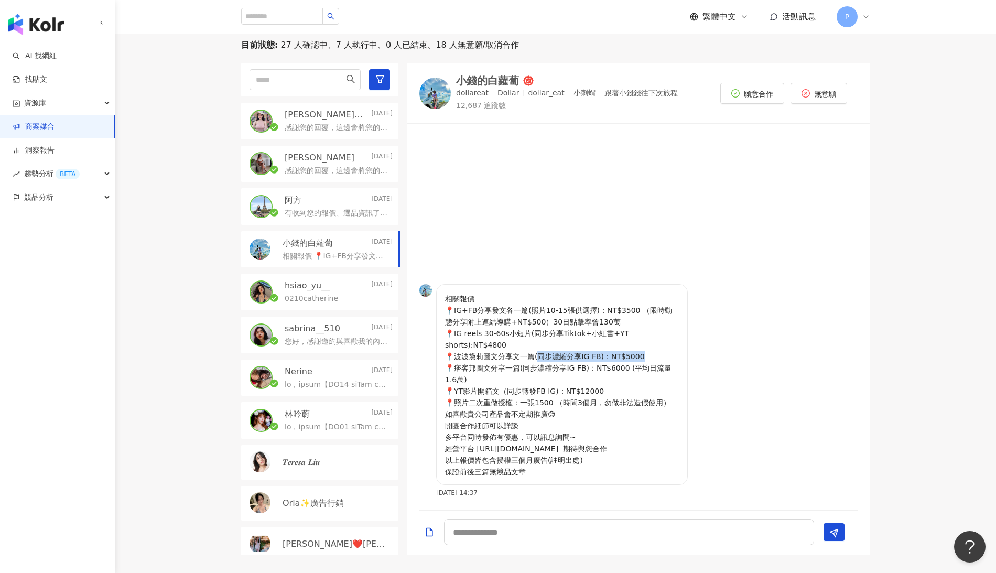
click at [640, 348] on p "相關報價 📍IG+FB分享發文各一篇(照片10-15張供選擇)：NT$3500 （限時動態分享附上連結導購+NT$500）30日點擊率曾130萬 📍IG re…" at bounding box center [562, 385] width 234 height 185
drag, startPoint x: 456, startPoint y: 347, endPoint x: 628, endPoint y: 343, distance: 172.0
click at [628, 343] on p "相關報價 📍IG+FB分享發文各一篇(照片10-15張供選擇)：NT$3500 （限時動態分享附上連結導購+NT$500）30日點擊率曾130萬 📍IG re…" at bounding box center [562, 385] width 234 height 185
drag, startPoint x: 471, startPoint y: 379, endPoint x: 595, endPoint y: 381, distance: 123.7
click at [595, 381] on p "相關報價 📍IG+FB分享發文各一篇(照片10-15張供選擇)：NT$3500 （限時動態分享附上連結導購+NT$500）30日點擊率曾130萬 📍IG re…" at bounding box center [562, 385] width 234 height 185
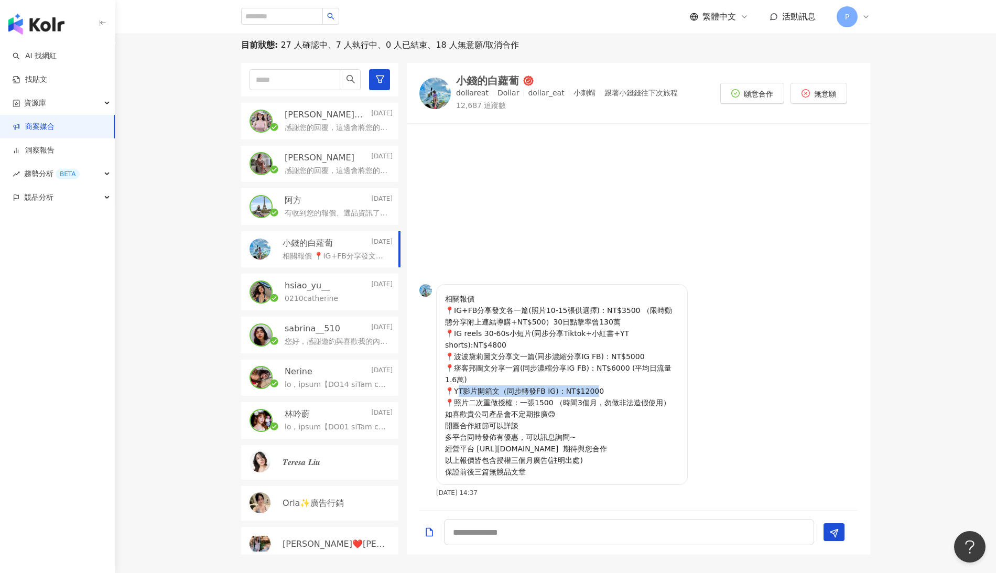
click at [595, 381] on p "相關報價 📍IG+FB分享發文各一篇(照片10-15張供選擇)：NT$3500 （限時動態分享附上連結導購+NT$500）30日點擊率曾130萬 📍IG re…" at bounding box center [562, 385] width 234 height 185
drag, startPoint x: 472, startPoint y: 391, endPoint x: 610, endPoint y: 389, distance: 138.4
click at [610, 389] on p "相關報價 📍IG+FB分享發文各一篇(照片10-15張供選擇)：NT$3500 （限時動態分享附上連結導購+NT$500）30日點擊率曾130萬 📍IG re…" at bounding box center [562, 385] width 234 height 185
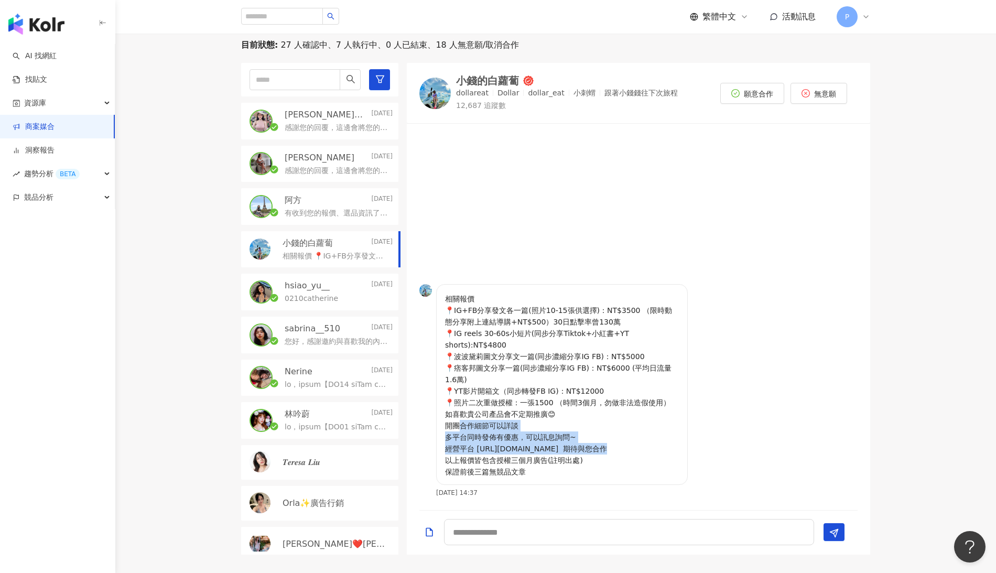
drag, startPoint x: 458, startPoint y: 412, endPoint x: 563, endPoint y: 435, distance: 107.3
click at [563, 435] on p "相關報價 📍IG+FB分享發文各一篇(照片10-15張供選擇)：NT$3500 （限時動態分享附上連結導購+NT$500）30日點擊率曾130萬 📍IG re…" at bounding box center [562, 385] width 234 height 185
click at [631, 442] on p "相關報價 📍IG+FB分享發文各一篇(照片10-15張供選擇)：NT$3500 （限時動態分享附上連結導購+NT$500）30日點擊率曾130萬 📍IG re…" at bounding box center [562, 385] width 234 height 185
drag, startPoint x: 476, startPoint y: 437, endPoint x: 573, endPoint y: 434, distance: 96.5
click at [573, 434] on p "相關報價 📍IG+FB分享發文各一篇(照片10-15張供選擇)：NT$3500 （限時動態分享附上連結導購+NT$500）30日點擊率曾130萬 📍IG re…" at bounding box center [562, 385] width 234 height 185
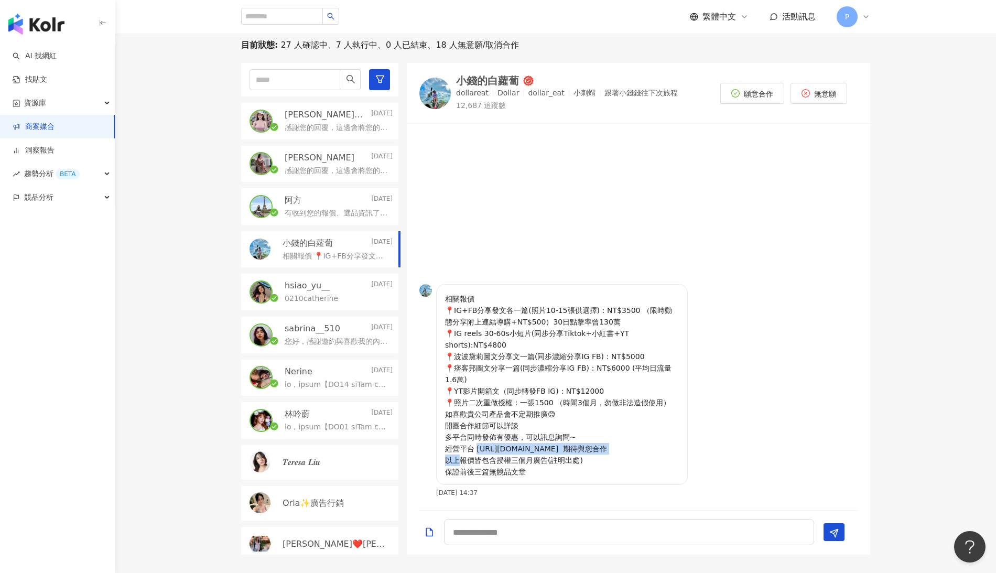
copy p "/[DOMAIN_NAME][URL] 期待與您合"
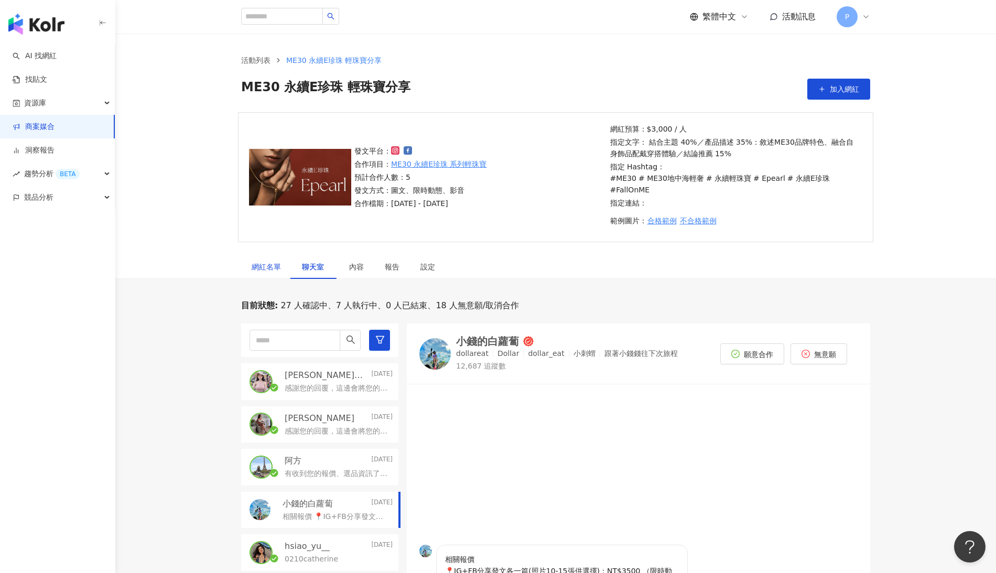
click at [265, 261] on div "網紅名單" at bounding box center [266, 267] width 29 height 12
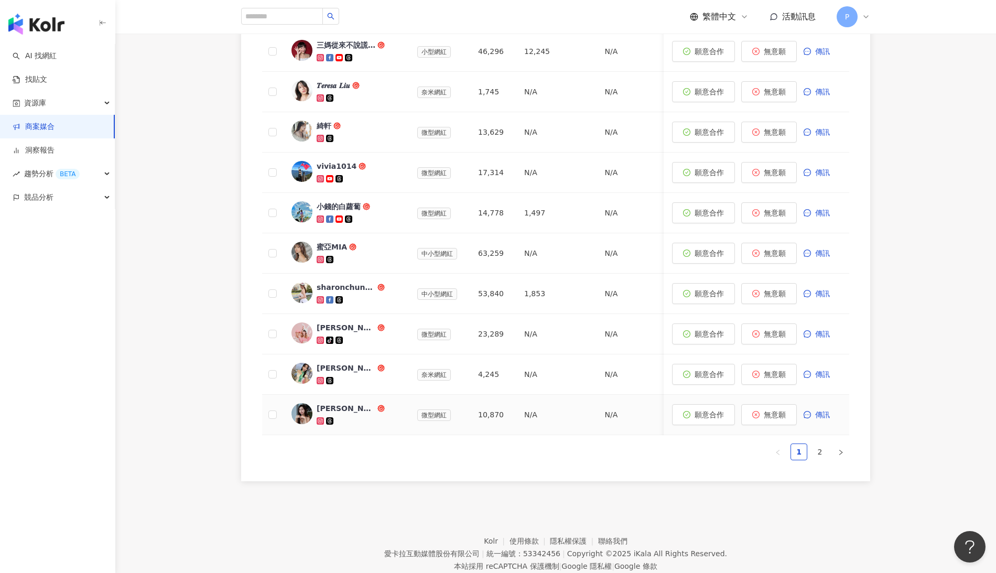
scroll to position [198, 0]
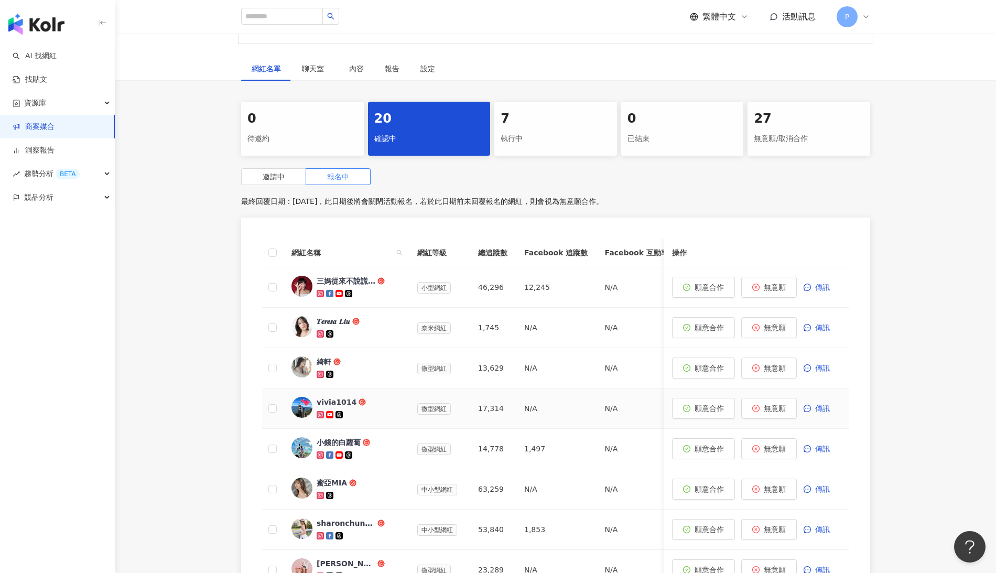
click at [321, 414] on icon at bounding box center [321, 415] width 2 height 2
click at [319, 489] on icon at bounding box center [320, 495] width 4 height 4
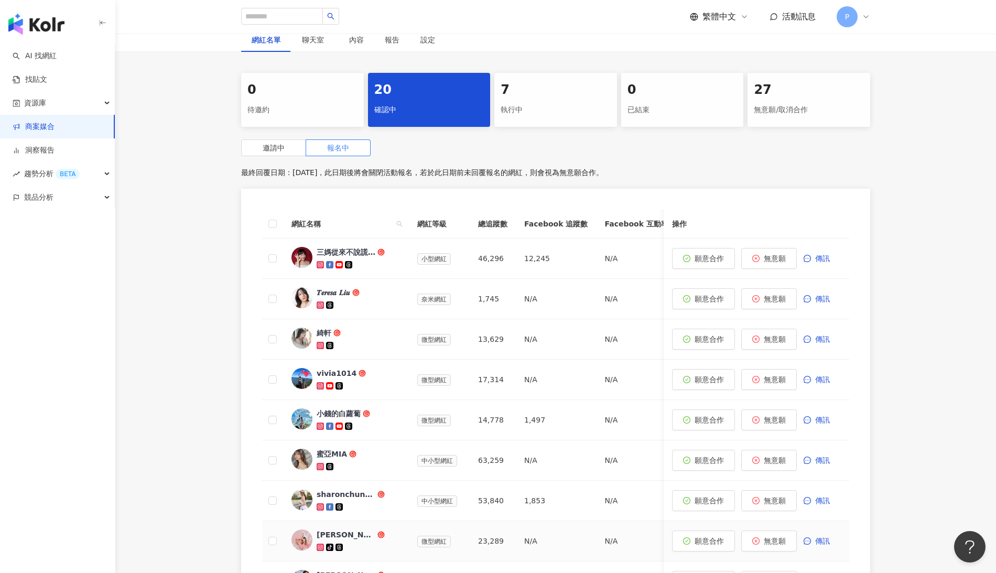
scroll to position [335, 0]
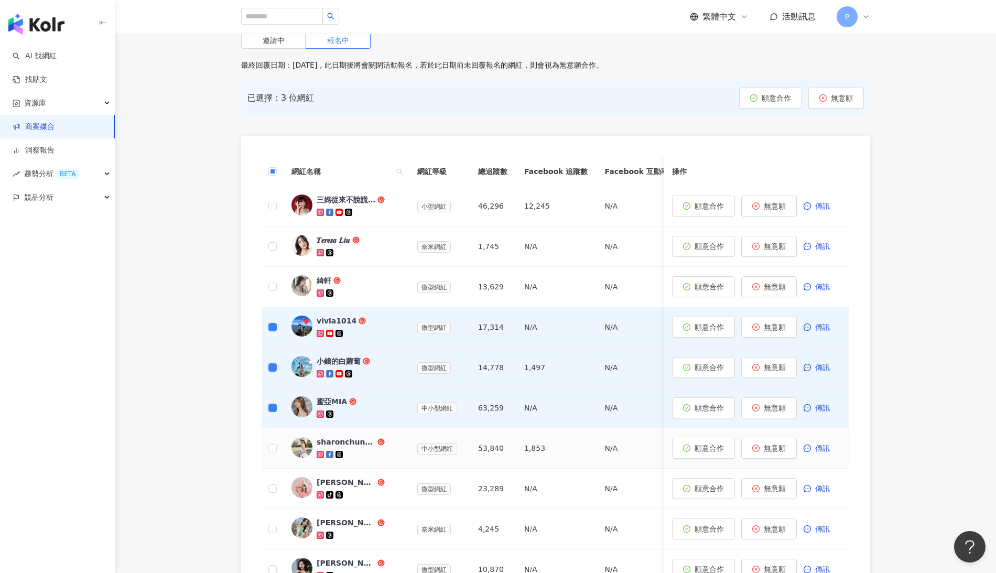
click at [319, 452] on icon at bounding box center [321, 455] width 6 height 6
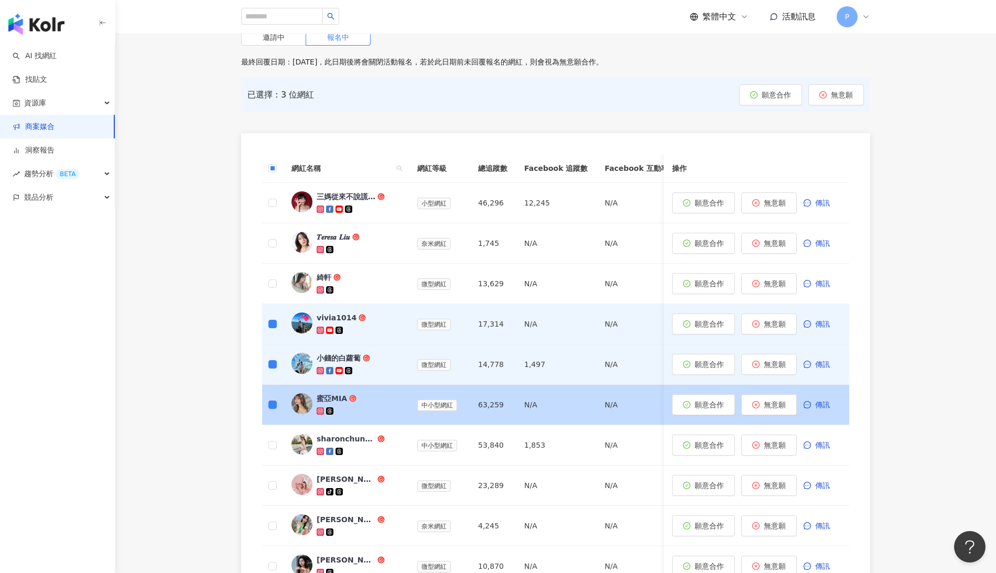
scroll to position [390, 0]
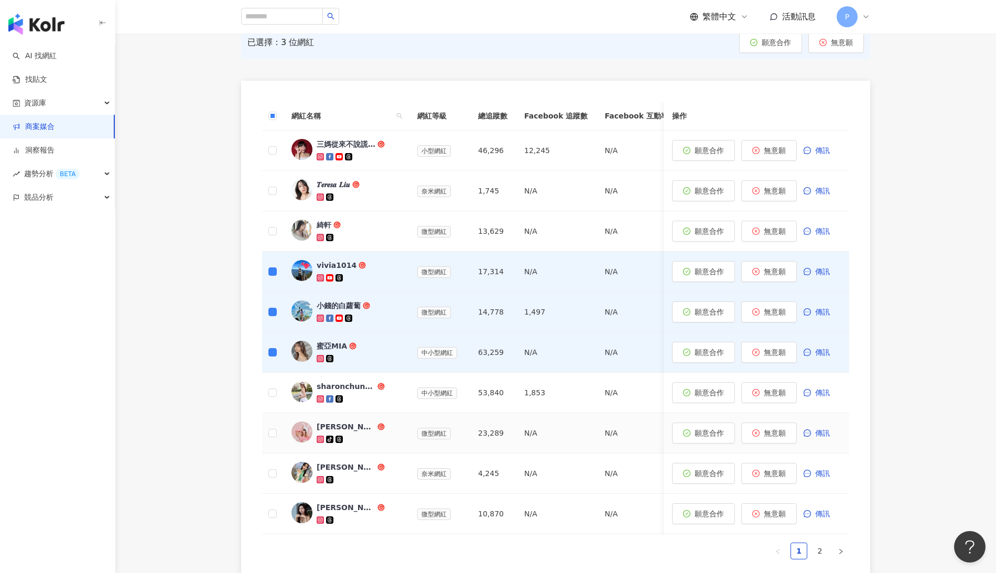
click at [322, 437] on icon at bounding box center [321, 440] width 6 height 6
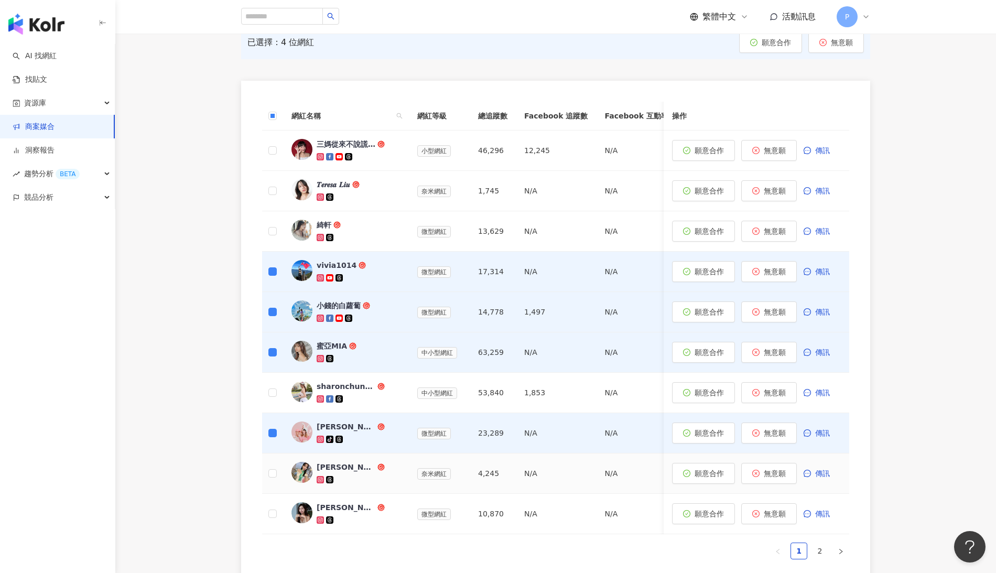
click at [322, 478] on icon at bounding box center [320, 480] width 4 height 4
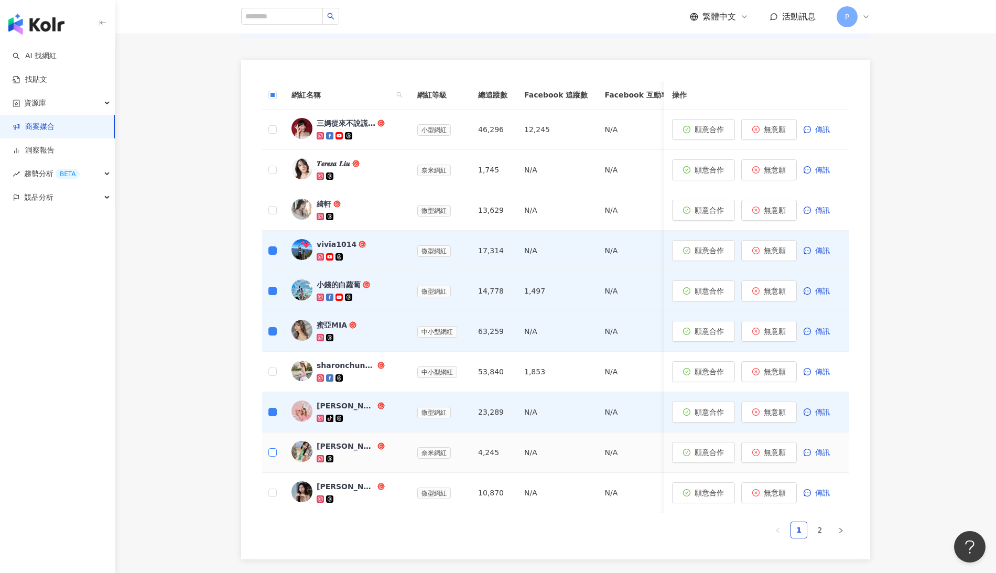
click at [275, 448] on span at bounding box center [272, 452] width 8 height 8
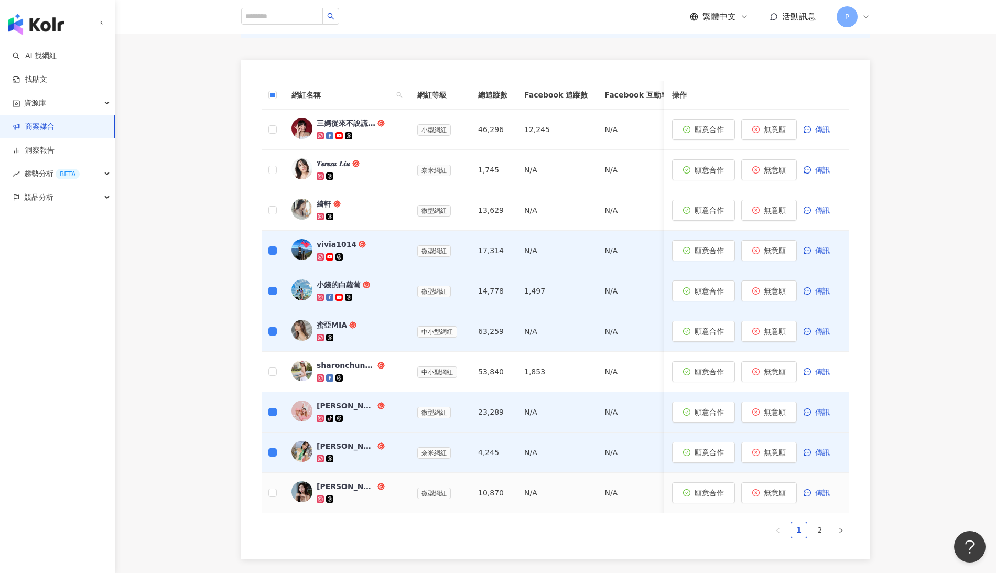
click at [318, 489] on icon at bounding box center [321, 500] width 6 height 6
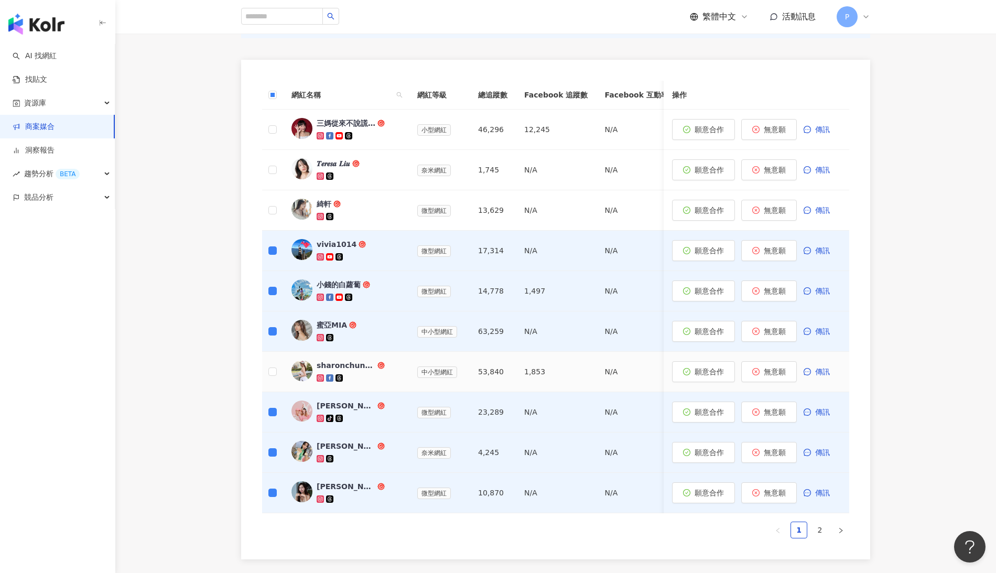
click at [320, 377] on icon at bounding box center [321, 378] width 2 height 2
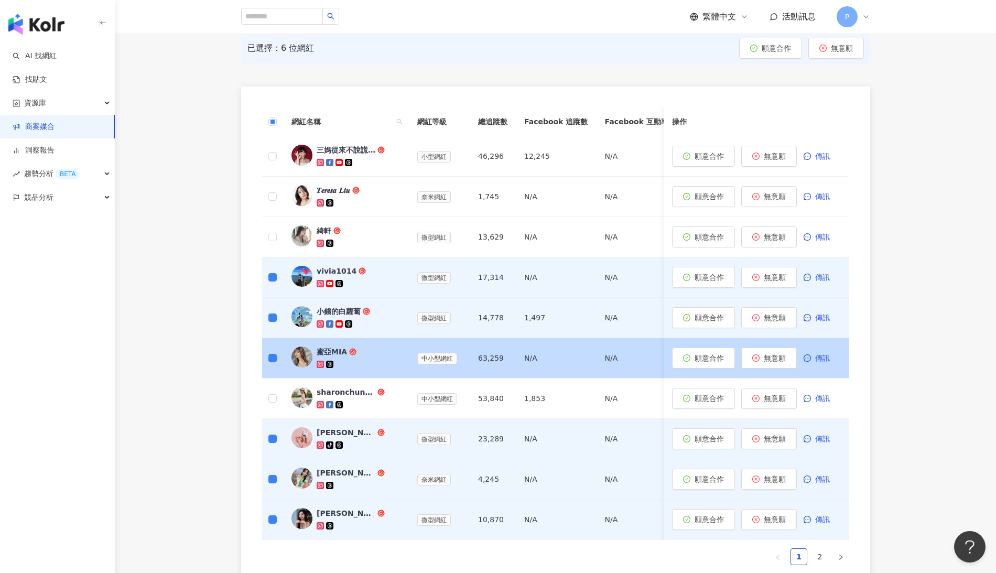
scroll to position [312, 0]
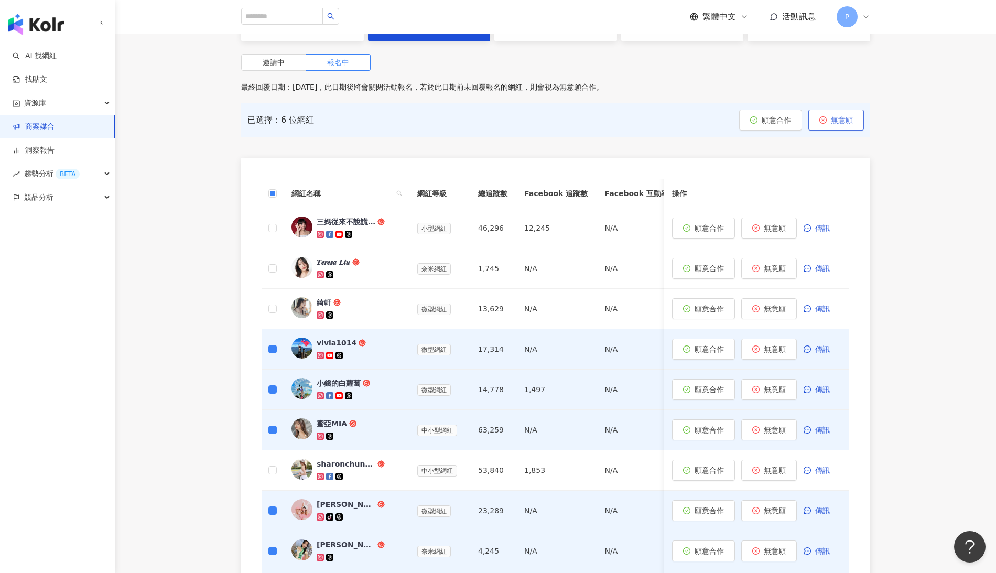
click at [844, 110] on button "無意願" at bounding box center [836, 120] width 56 height 21
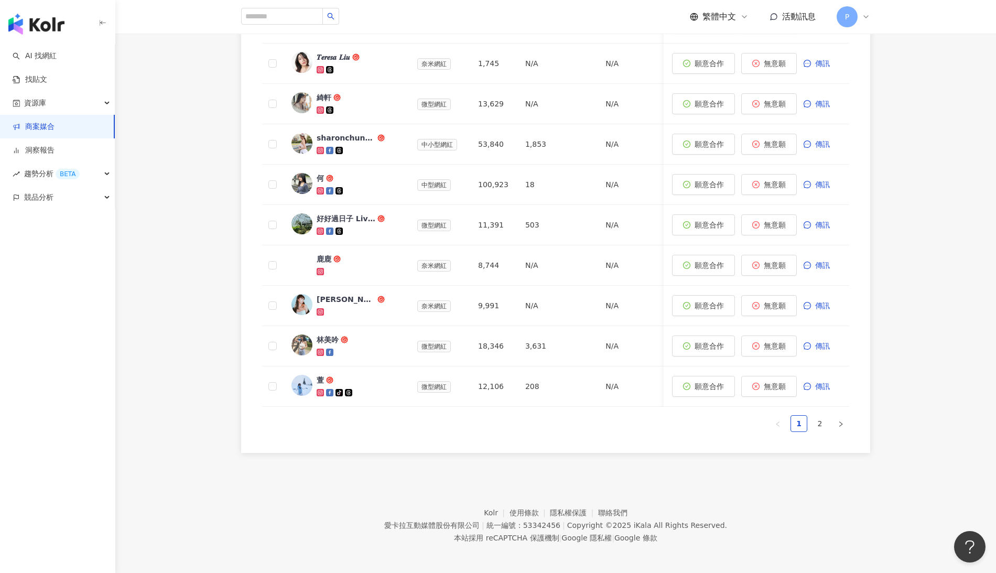
scroll to position [325, 0]
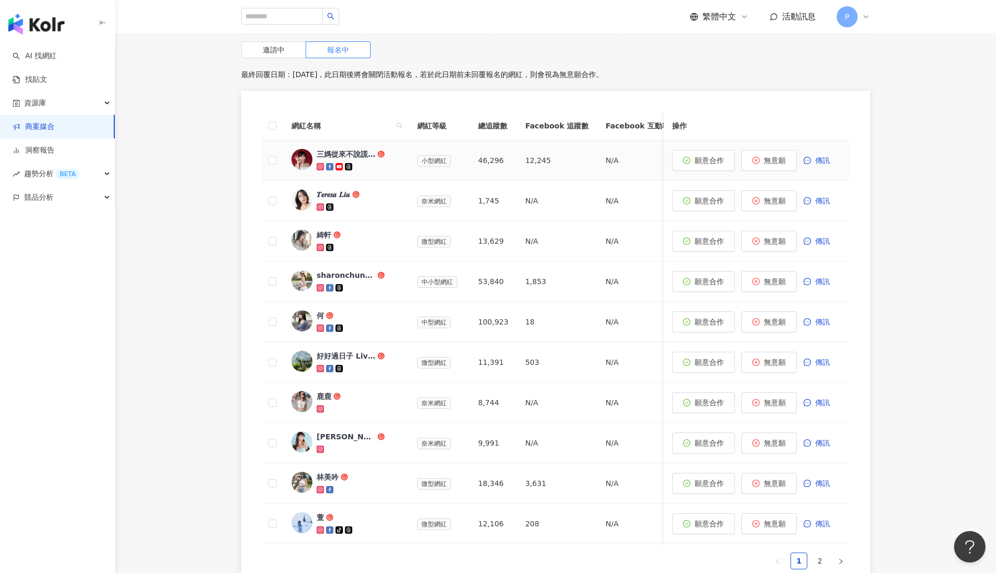
click at [322, 165] on icon at bounding box center [320, 167] width 4 height 4
click at [320, 326] on icon at bounding box center [320, 328] width 4 height 4
click at [321, 327] on icon at bounding box center [321, 328] width 2 height 2
click at [370, 323] on div at bounding box center [359, 328] width 84 height 10
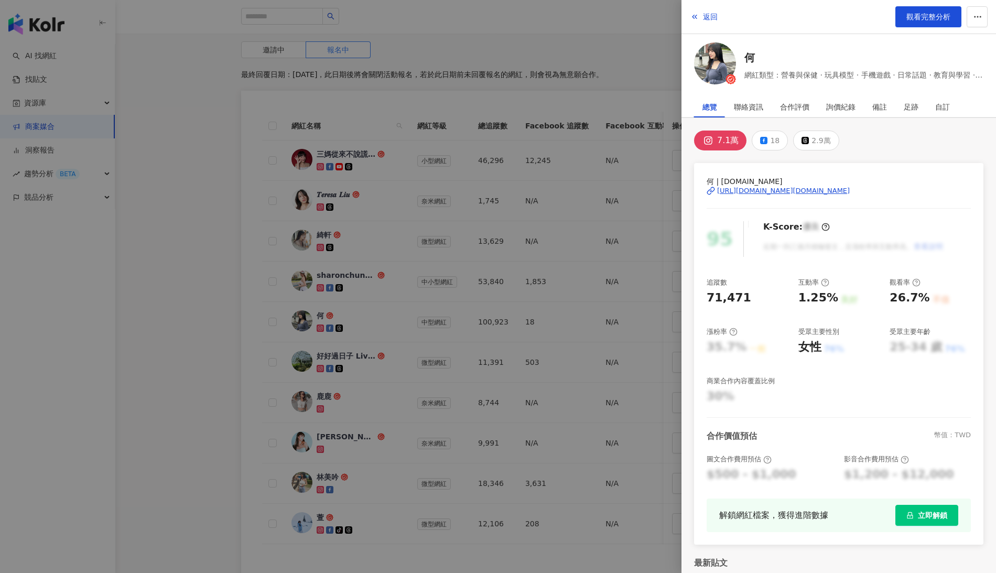
click at [218, 359] on div at bounding box center [498, 286] width 996 height 573
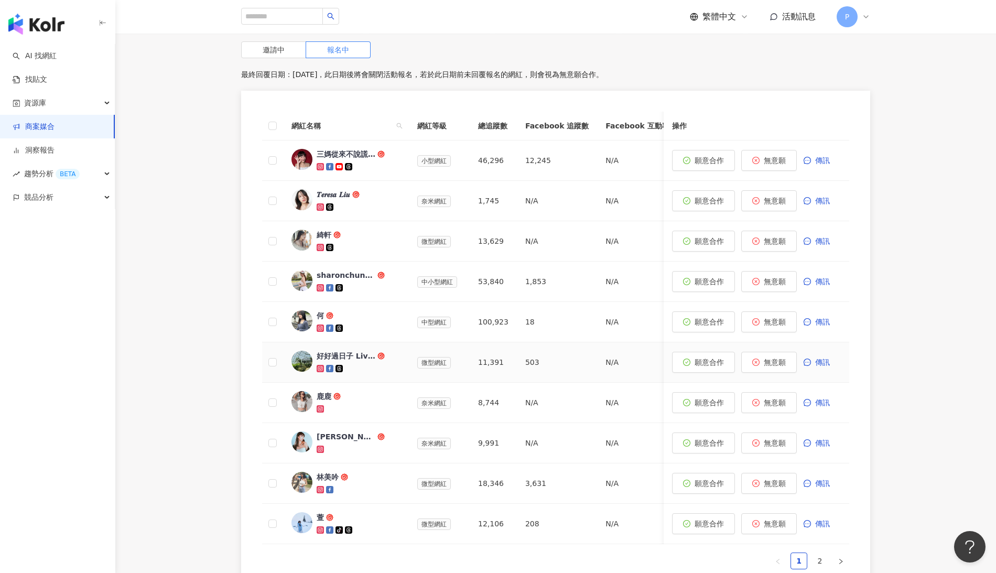
click at [318, 366] on icon at bounding box center [321, 369] width 6 height 6
click at [776, 358] on span "無意願" at bounding box center [775, 362] width 22 height 8
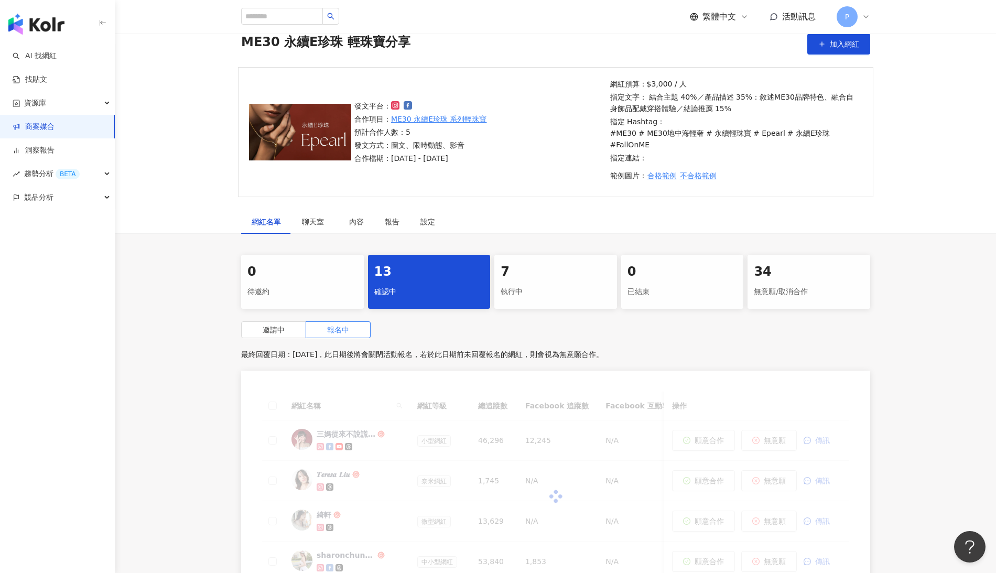
scroll to position [462, 0]
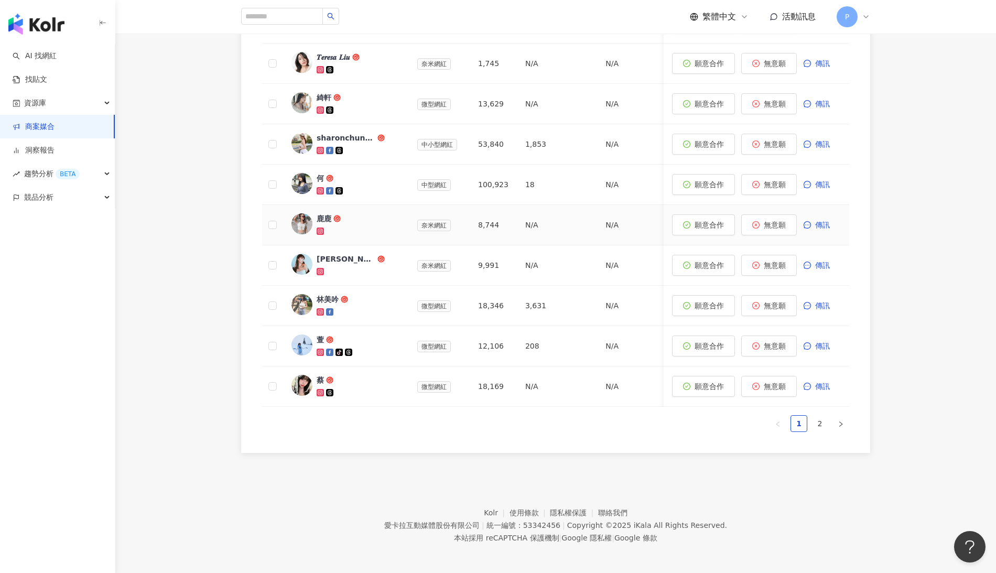
click at [322, 229] on icon at bounding box center [320, 231] width 4 height 4
click at [319, 269] on icon at bounding box center [320, 271] width 4 height 4
click at [319, 309] on icon at bounding box center [321, 312] width 6 height 6
click at [319, 349] on g at bounding box center [320, 352] width 7 height 7
click at [275, 342] on span at bounding box center [272, 346] width 8 height 8
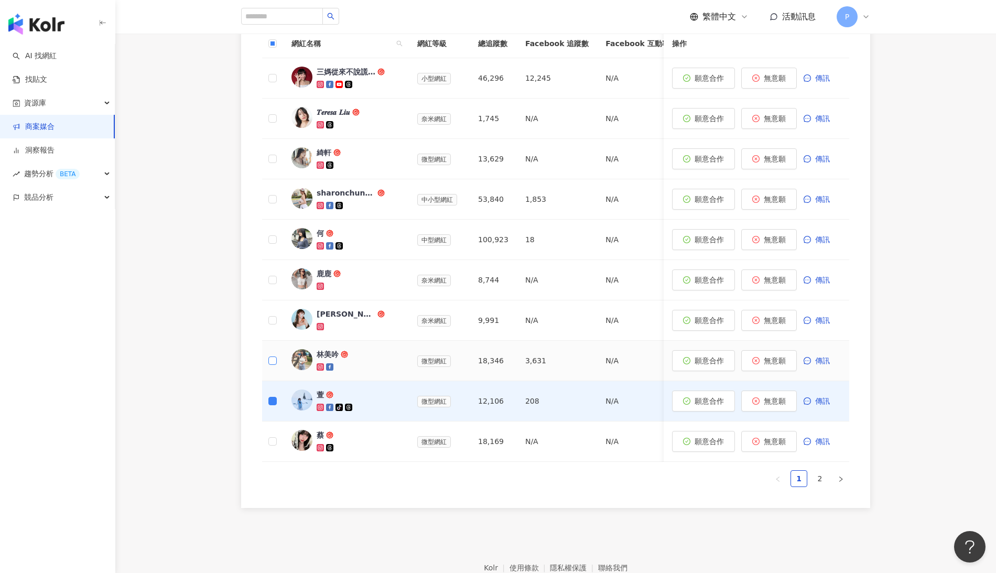
click at [275, 357] on span at bounding box center [272, 361] width 8 height 8
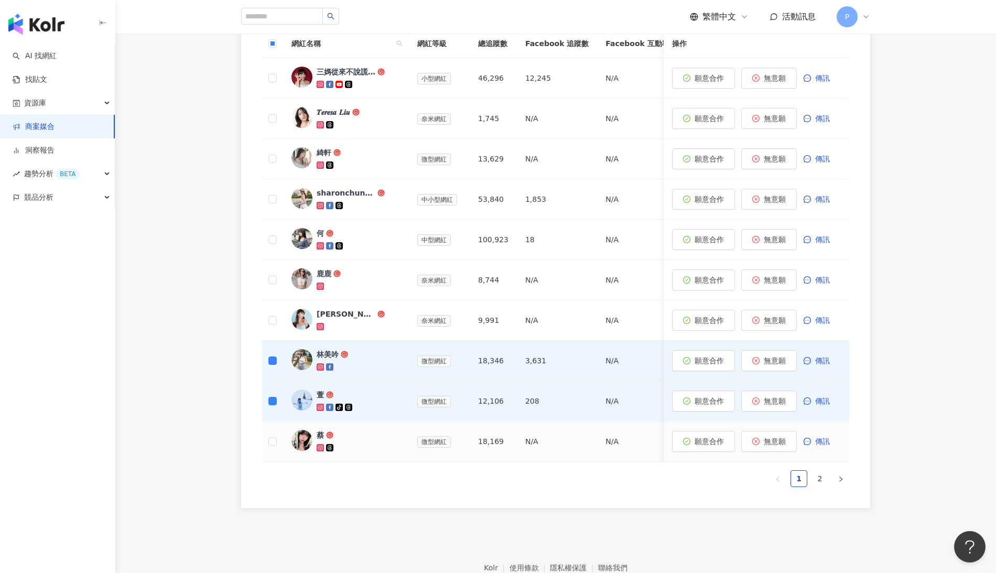
scroll to position [0, 0]
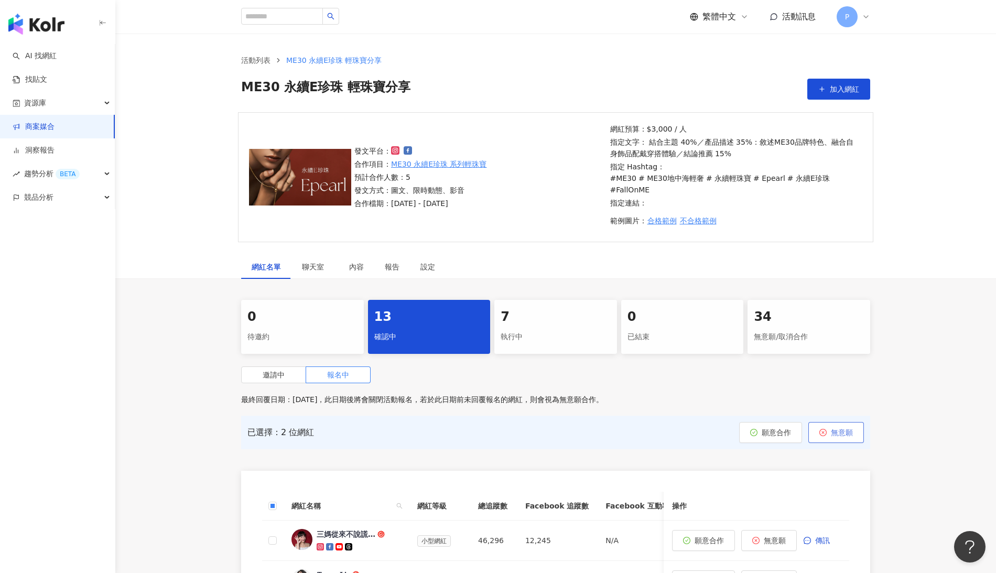
click at [829, 422] on button "無意願" at bounding box center [836, 432] width 56 height 21
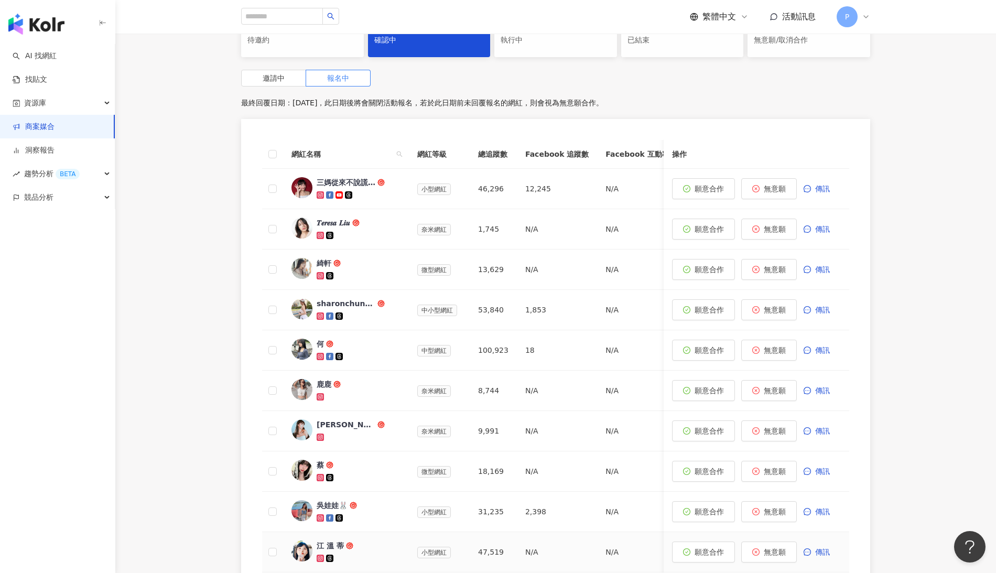
scroll to position [460, 0]
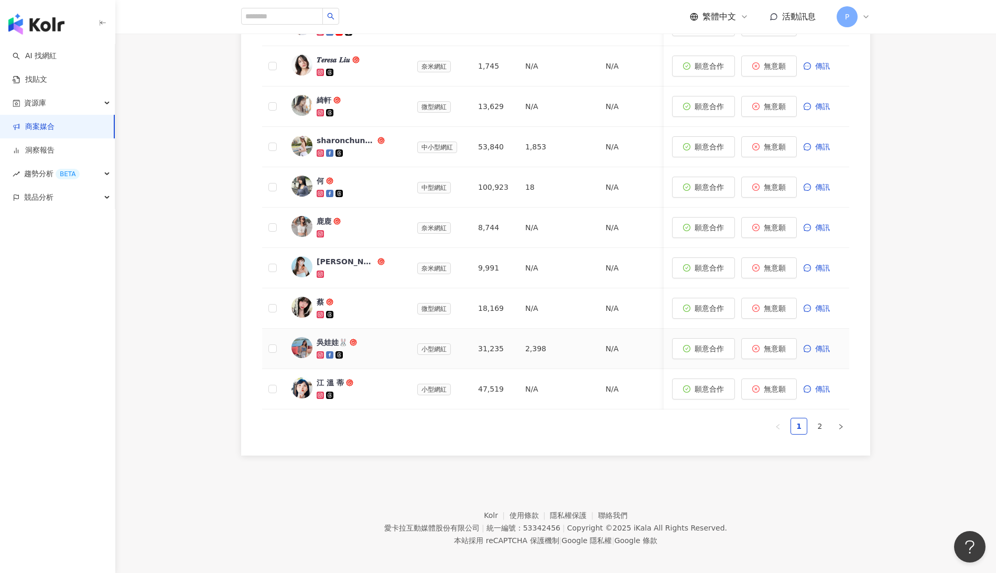
click at [320, 351] on icon at bounding box center [320, 354] width 7 height 7
click at [319, 312] on icon at bounding box center [320, 314] width 4 height 4
click at [321, 391] on link at bounding box center [321, 395] width 9 height 8
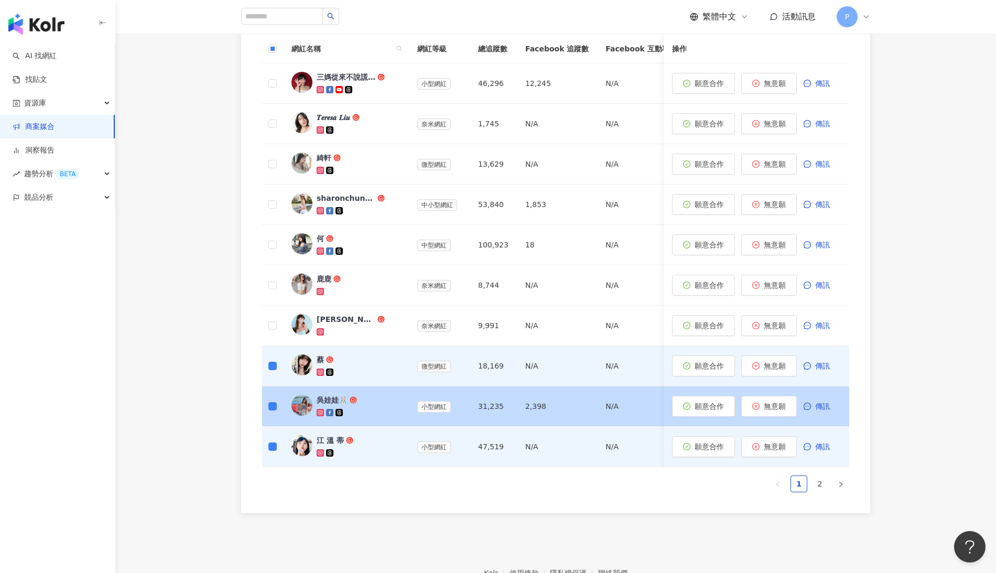
scroll to position [0, 0]
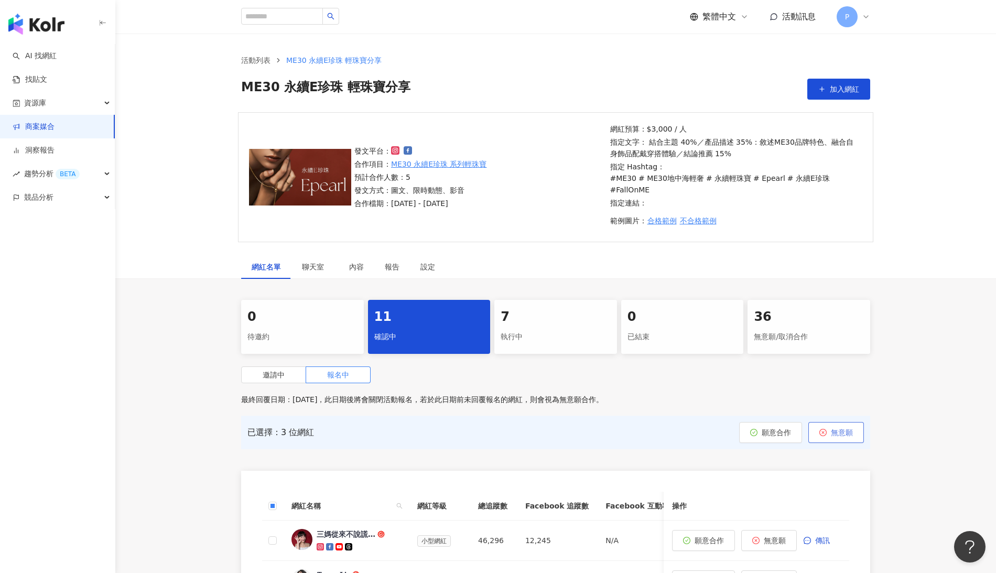
click at [843, 428] on span "無意願" at bounding box center [842, 432] width 22 height 8
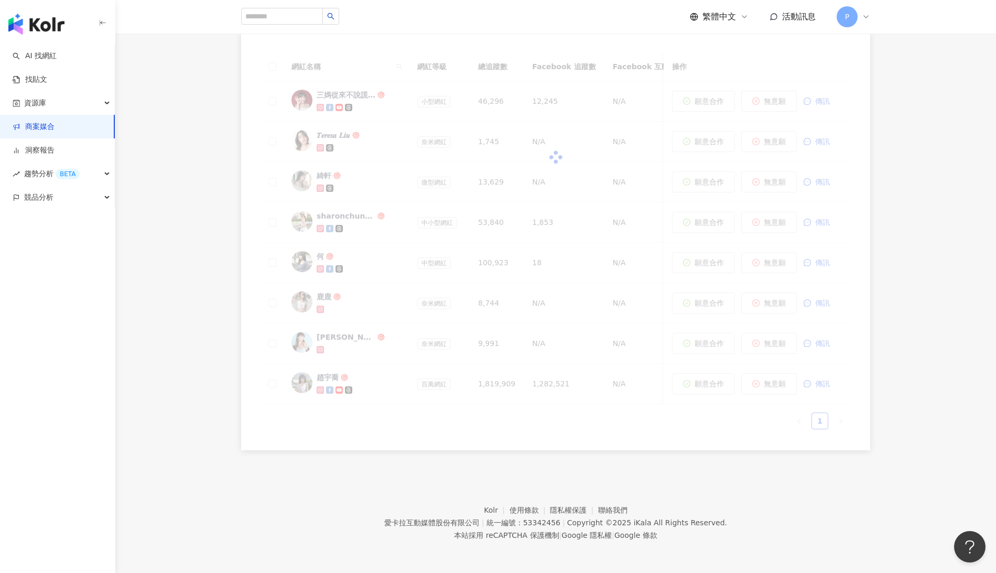
scroll to position [382, 0]
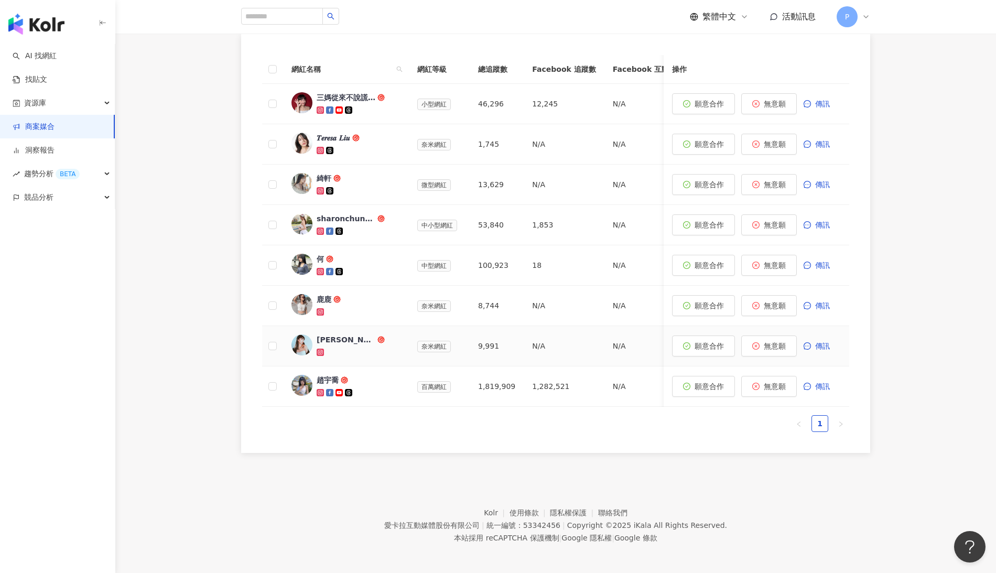
click at [321, 350] on icon at bounding box center [320, 352] width 4 height 4
click at [275, 342] on span at bounding box center [272, 346] width 8 height 8
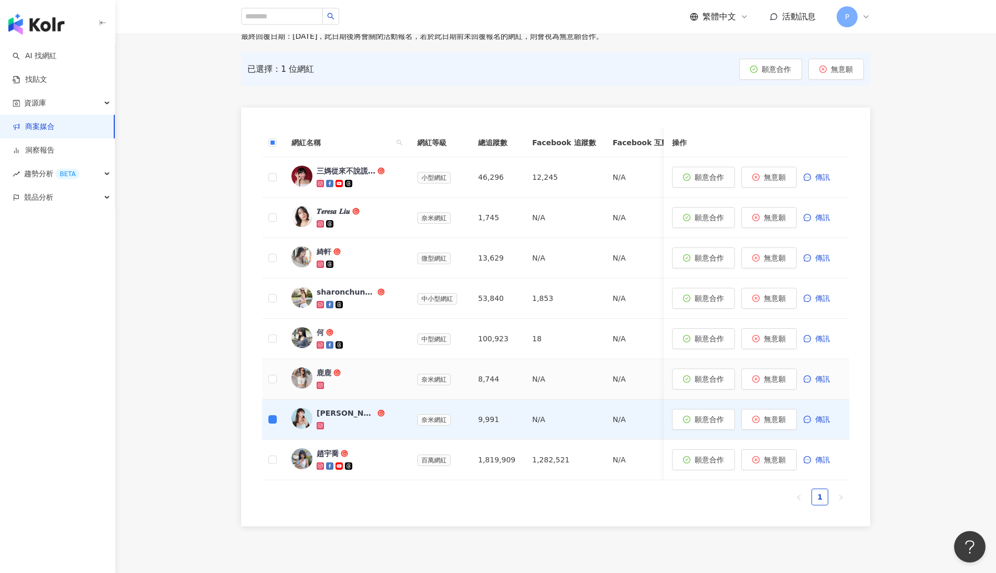
scroll to position [319, 0]
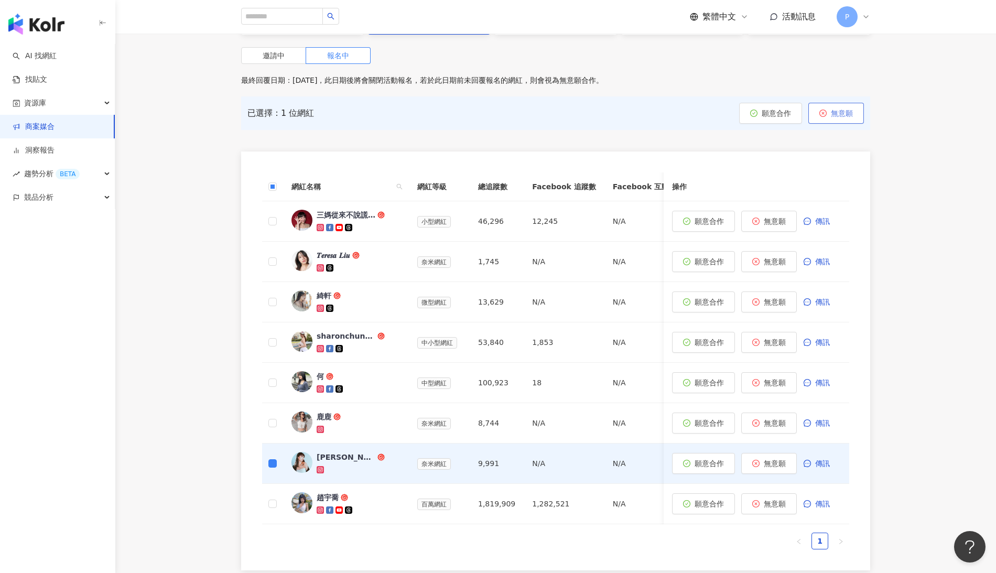
click at [835, 109] on span "無意願" at bounding box center [842, 113] width 22 height 8
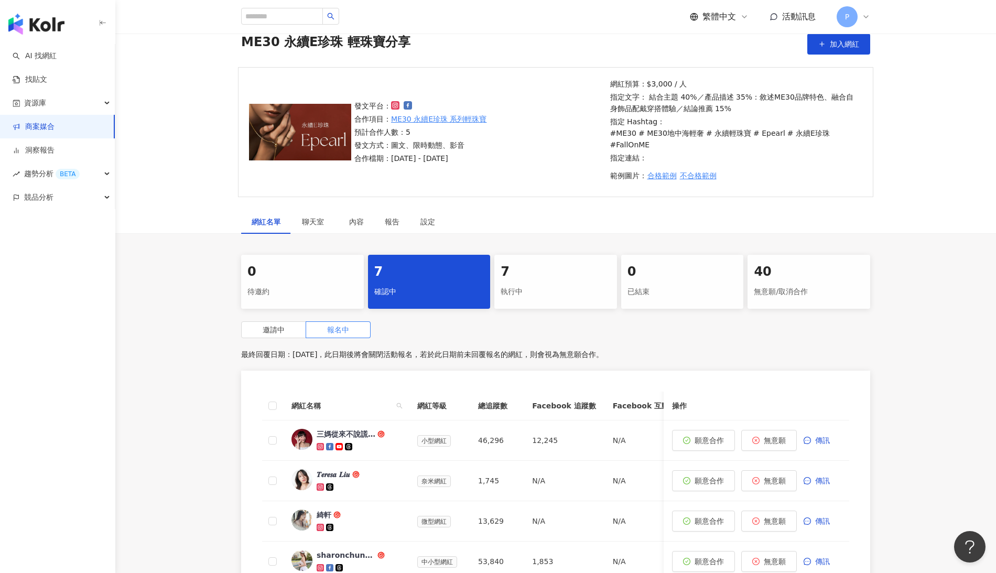
scroll to position [341, 0]
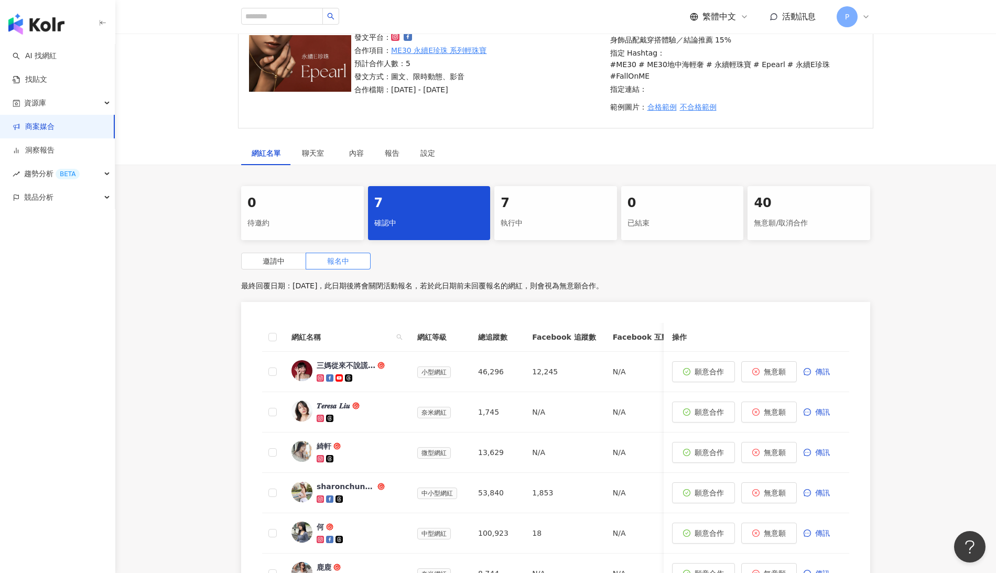
click at [569, 195] on div "7" at bounding box center [556, 204] width 110 height 18
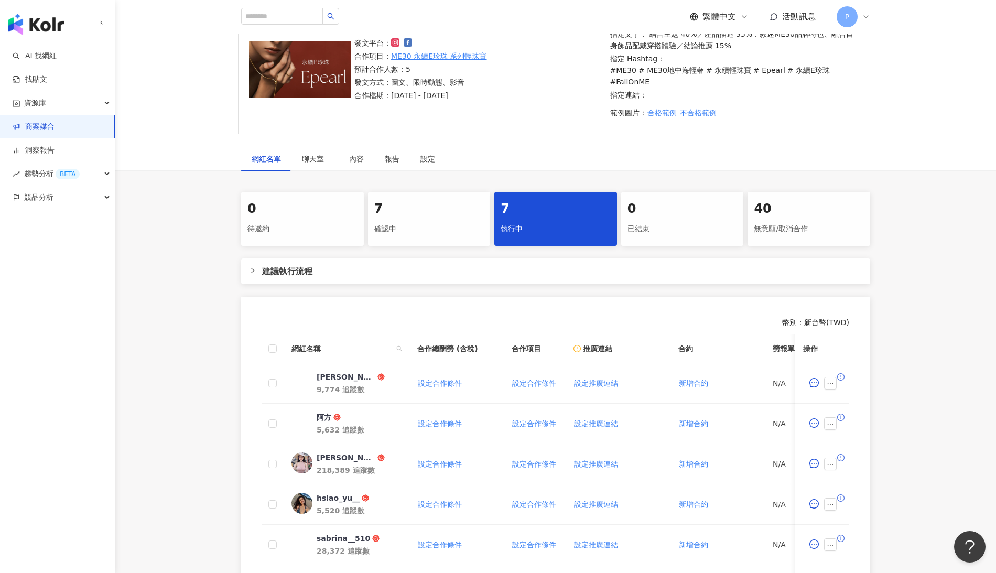
scroll to position [346, 0]
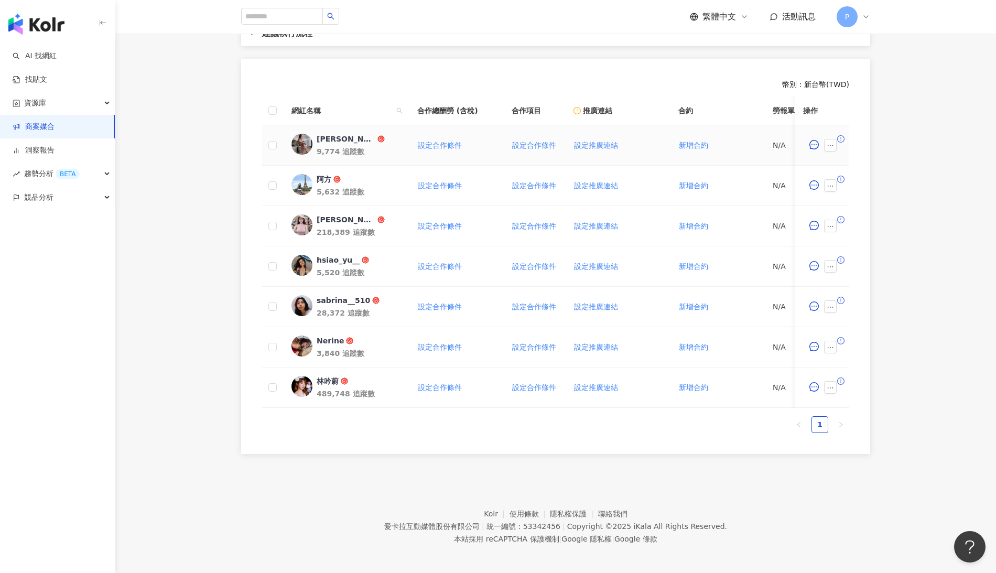
click at [839, 135] on icon "exclamation-circle" at bounding box center [840, 138] width 7 height 7
click at [831, 142] on icon "ellipsis" at bounding box center [830, 145] width 7 height 7
click at [837, 147] on span "設定合作條件" at bounding box center [860, 151] width 54 height 12
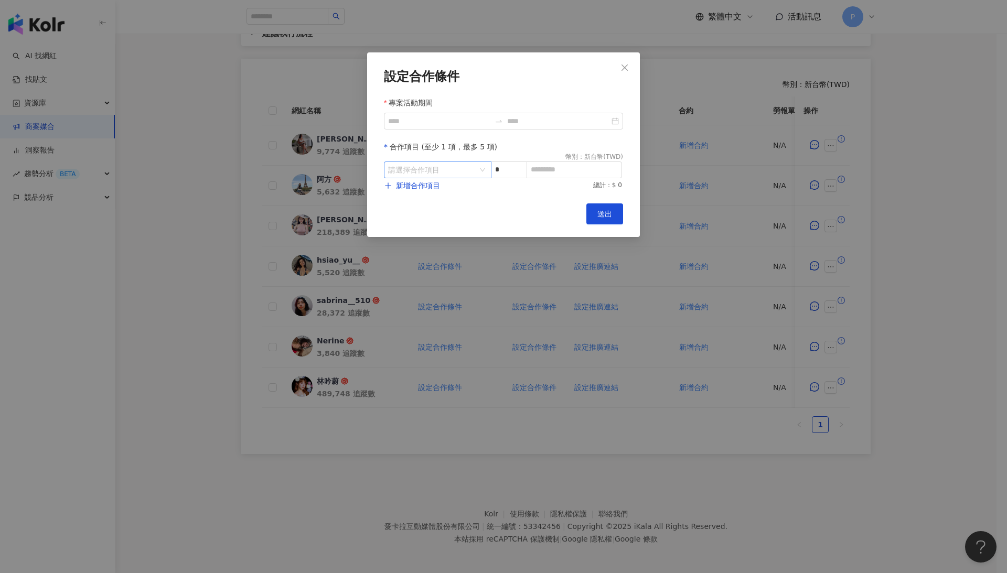
click at [438, 171] on input "search" at bounding box center [432, 170] width 88 height 16
click at [628, 68] on icon "close" at bounding box center [624, 67] width 8 height 8
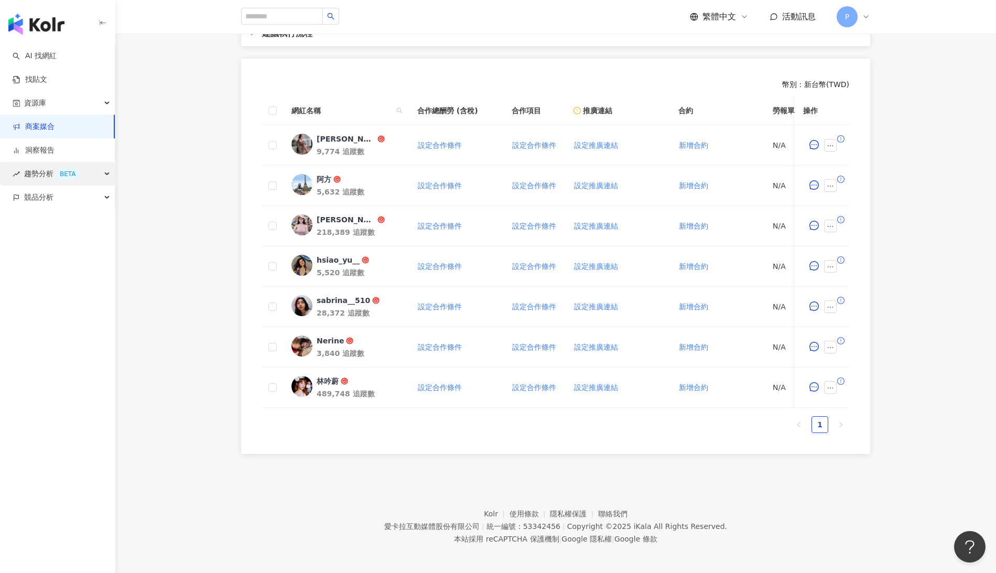
click at [39, 166] on span "趨勢分析 BETA" at bounding box center [52, 174] width 56 height 24
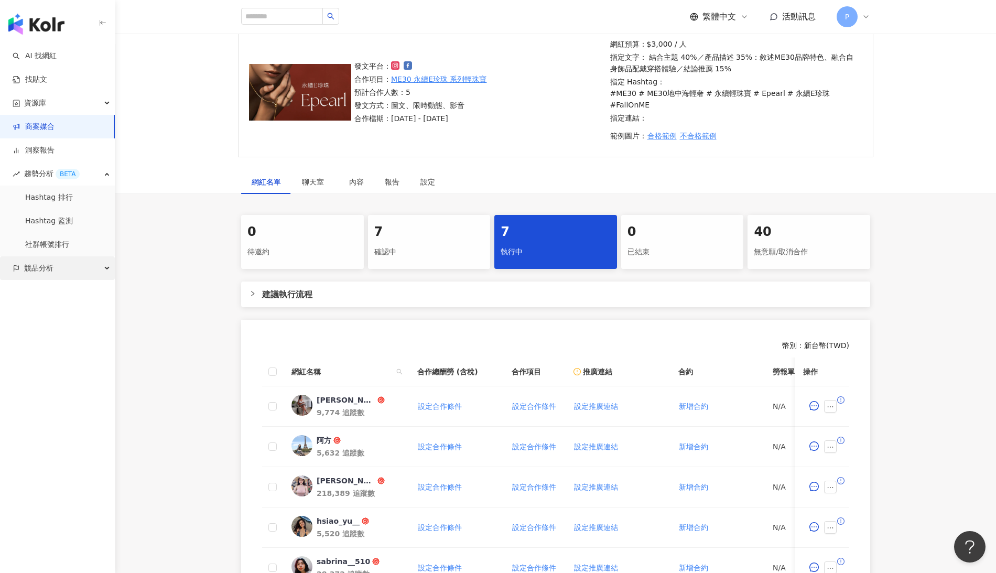
click at [90, 265] on div "競品分析" at bounding box center [57, 268] width 115 height 24
click at [69, 287] on link "品牌帳號分析" at bounding box center [47, 292] width 44 height 10
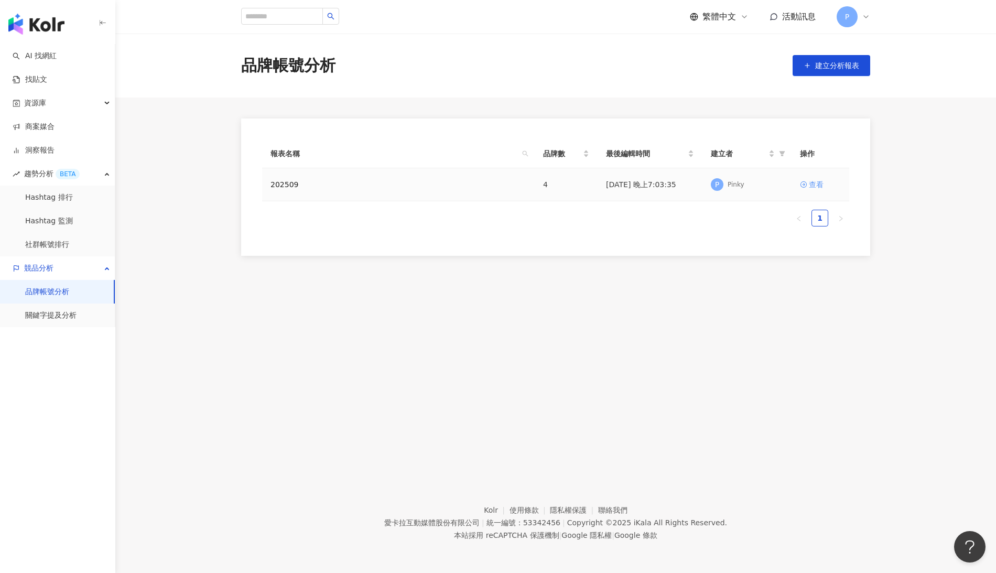
click at [819, 179] on div "查看" at bounding box center [816, 185] width 15 height 12
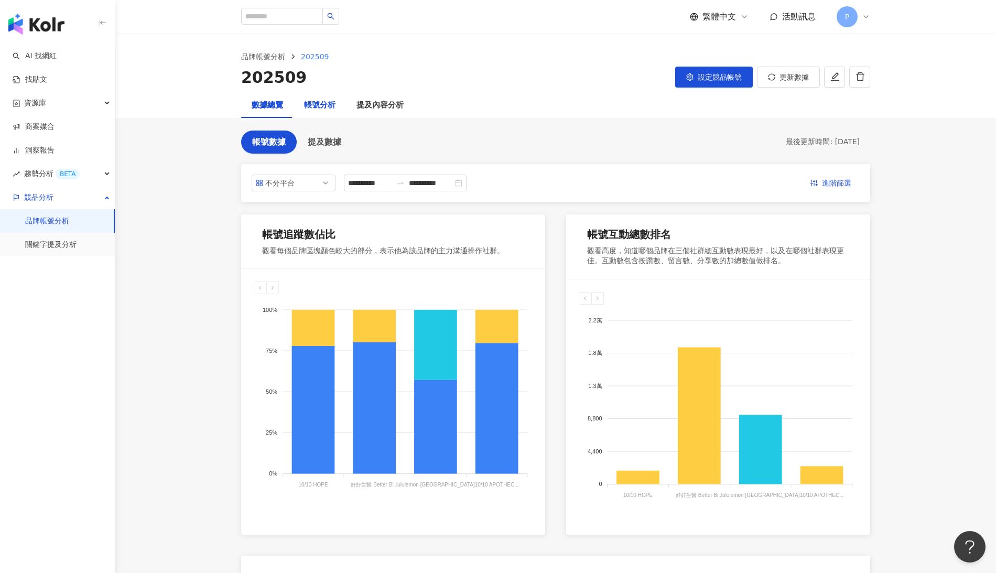
click at [332, 102] on div "帳號分析" at bounding box center [319, 105] width 31 height 13
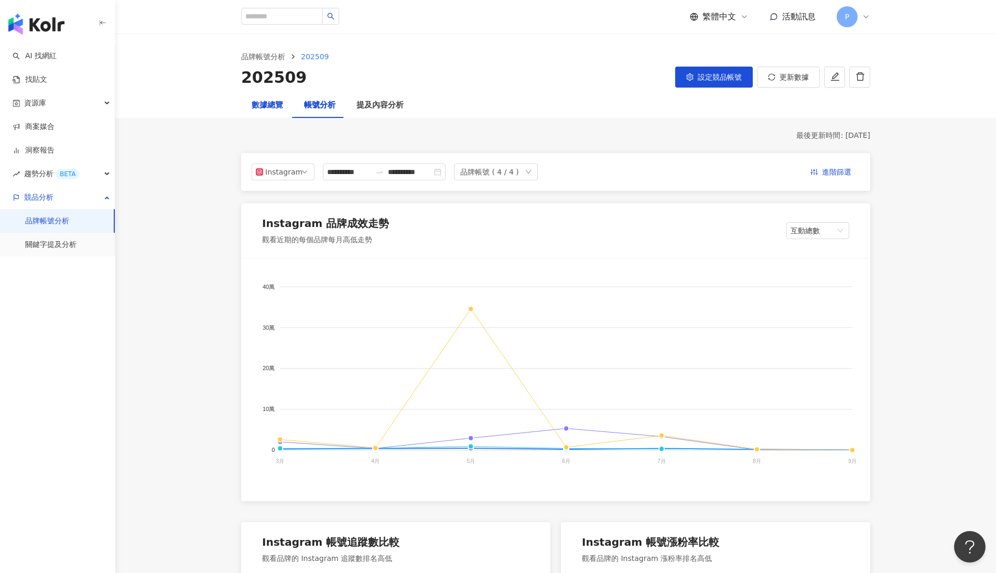
click at [267, 108] on div "數據總覽" at bounding box center [267, 105] width 31 height 13
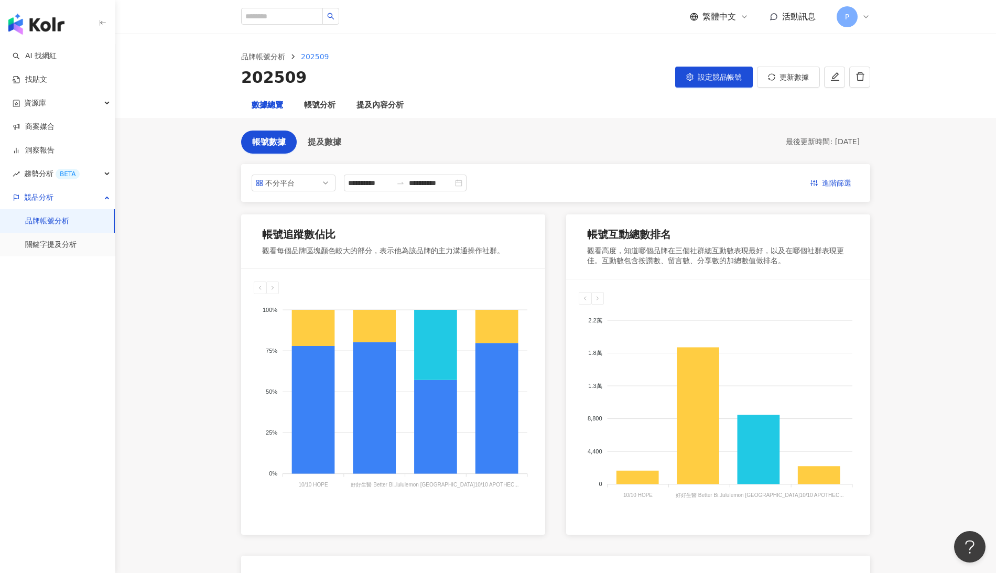
click at [267, 103] on div "數據總覽" at bounding box center [267, 105] width 31 height 13
click at [338, 137] on span "提及數據" at bounding box center [325, 141] width 34 height 9
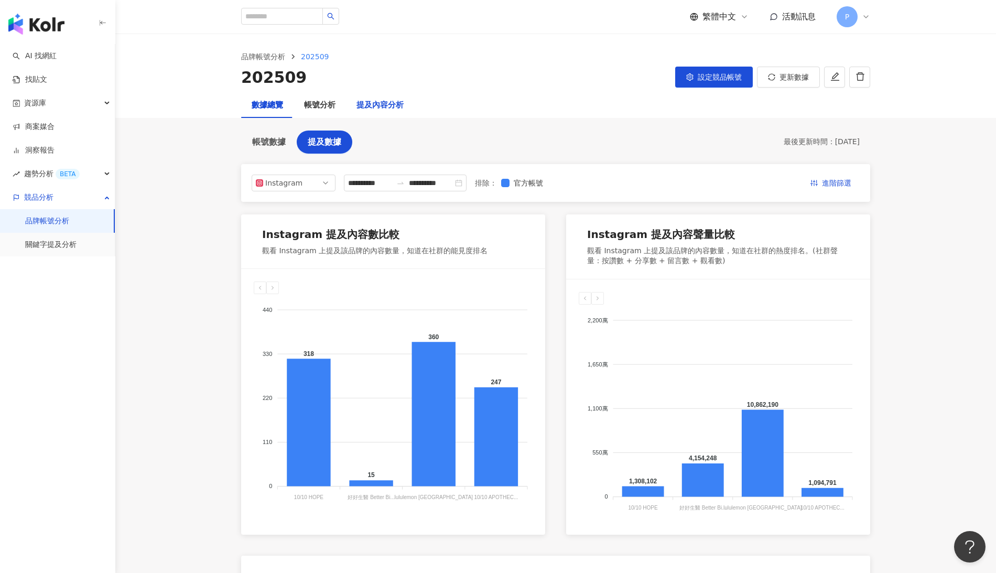
click at [393, 104] on div "提及內容分析" at bounding box center [380, 105] width 47 height 13
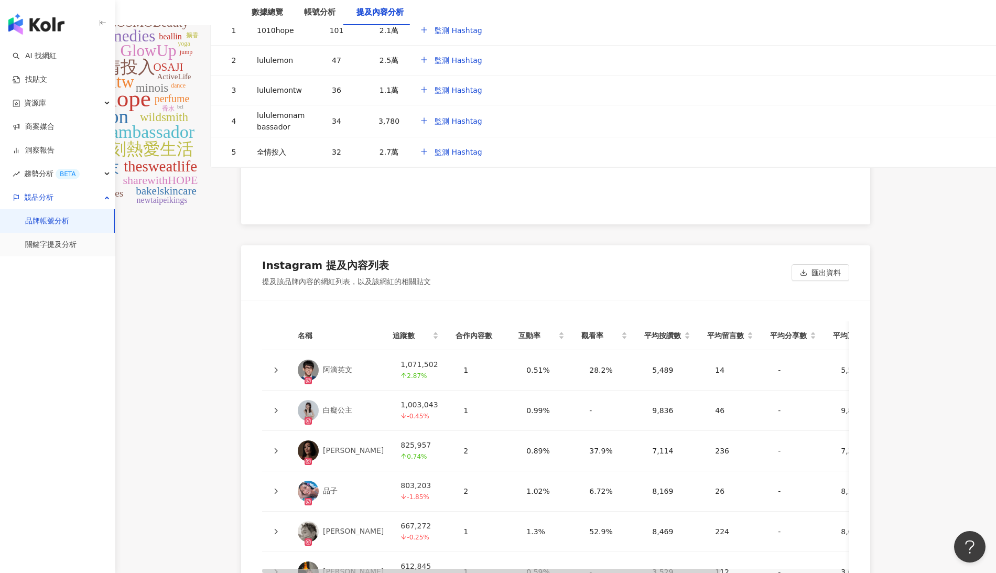
scroll to position [1821, 0]
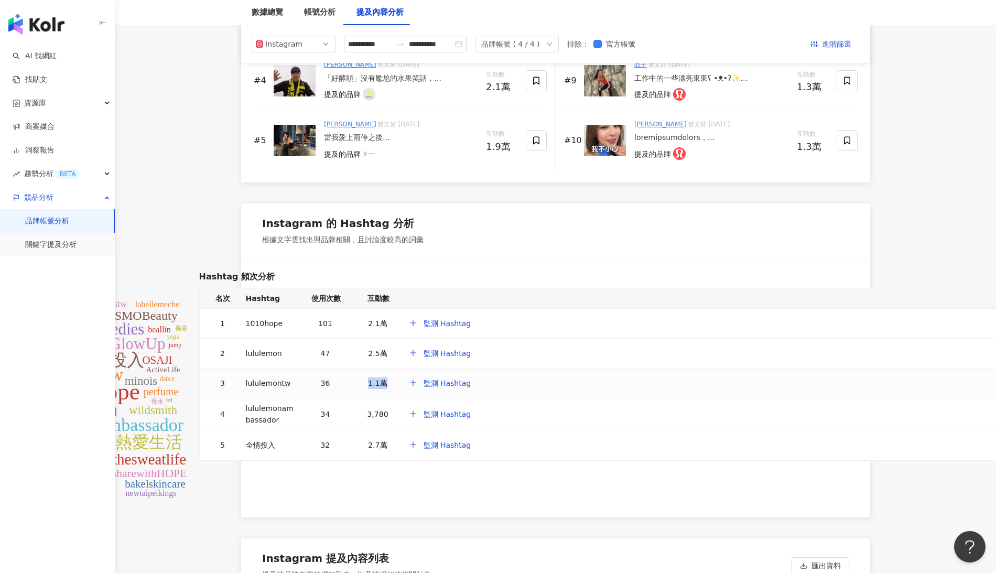
drag, startPoint x: 575, startPoint y: 370, endPoint x: 328, endPoint y: 372, distance: 246.4
click at [346, 374] on tr "3 lululemontw 36 1.1萬 監測 Hashtag" at bounding box center [660, 384] width 920 height 30
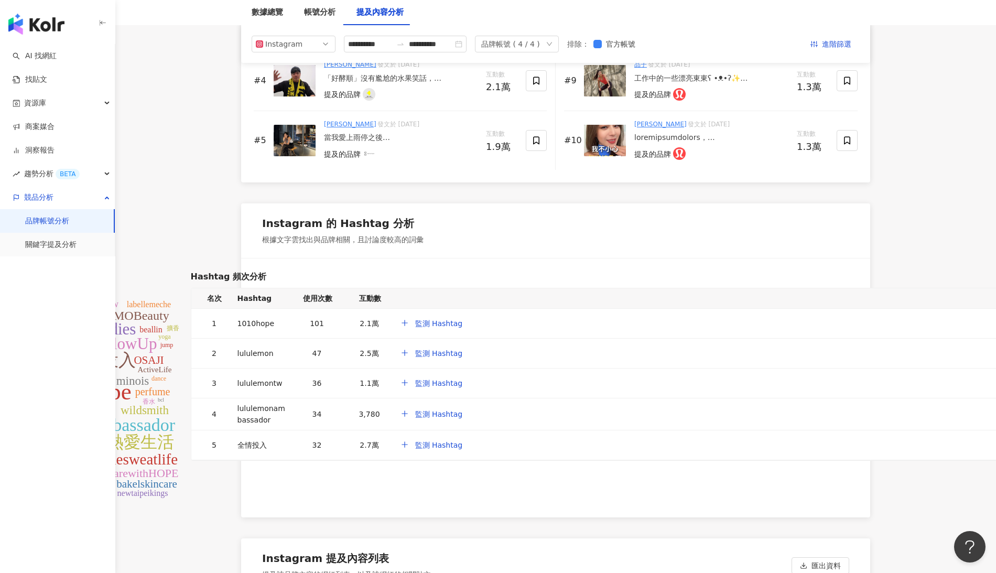
click at [753, 223] on div "Instagram 的 Hashtag 分析 根據文字雲找出與品牌相關，且討論度較高的詞彙" at bounding box center [555, 230] width 629 height 55
